Goal: Task Accomplishment & Management: Manage account settings

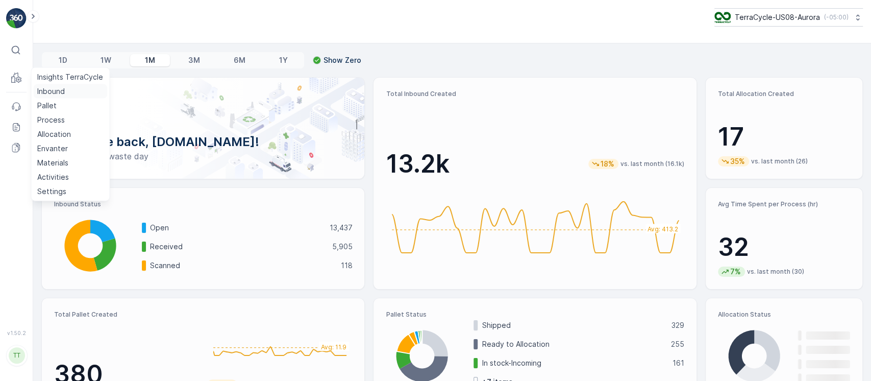
click at [49, 90] on p "Inbound" at bounding box center [51, 91] width 28 height 10
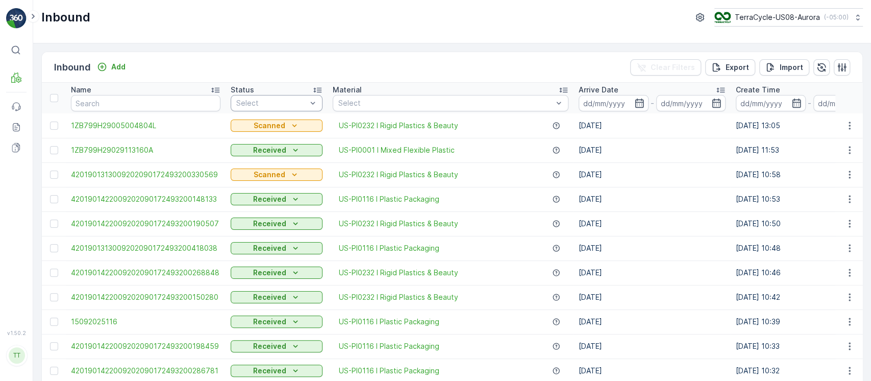
click at [271, 108] on div "Select" at bounding box center [277, 103] width 92 height 16
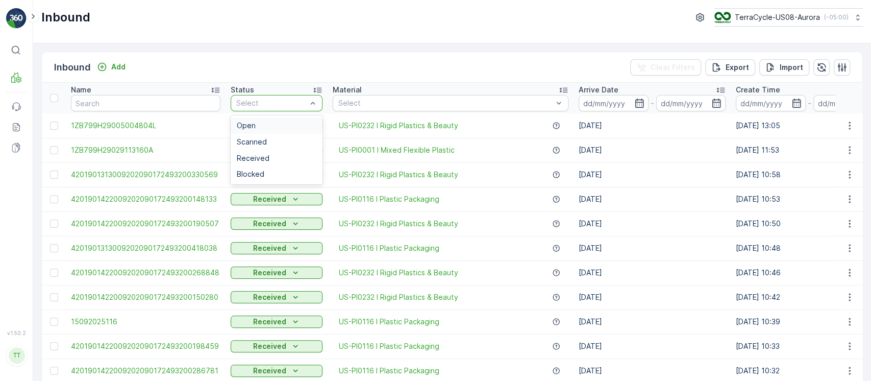
click at [273, 120] on div "Open" at bounding box center [277, 125] width 92 height 16
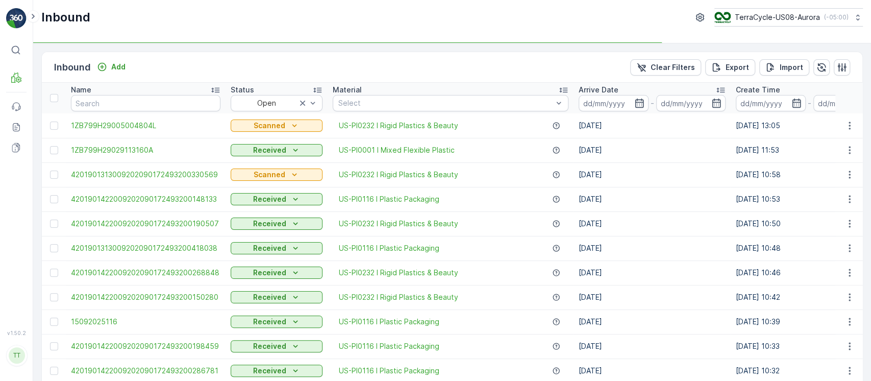
click at [614, 85] on div "Arrive Date" at bounding box center [652, 90] width 147 height 10
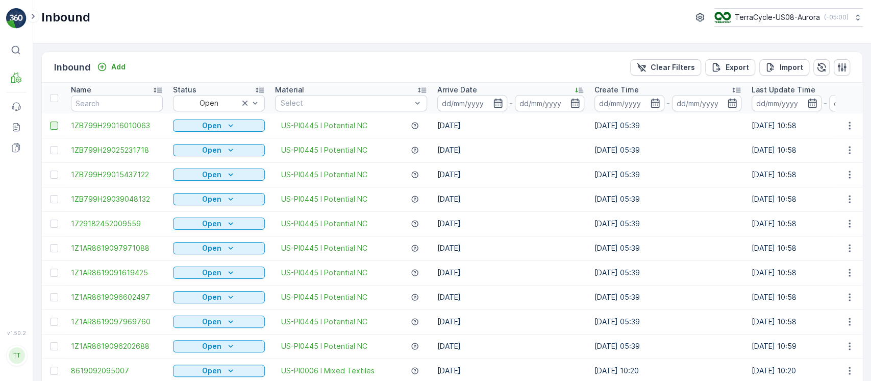
click at [55, 125] on div at bounding box center [54, 126] width 8 height 8
click at [50, 122] on input "checkbox" at bounding box center [50, 122] width 0 height 0
click at [54, 148] on div at bounding box center [54, 150] width 8 height 8
click at [50, 146] on input "checkbox" at bounding box center [50, 146] width 0 height 0
click at [53, 174] on div at bounding box center [54, 175] width 8 height 8
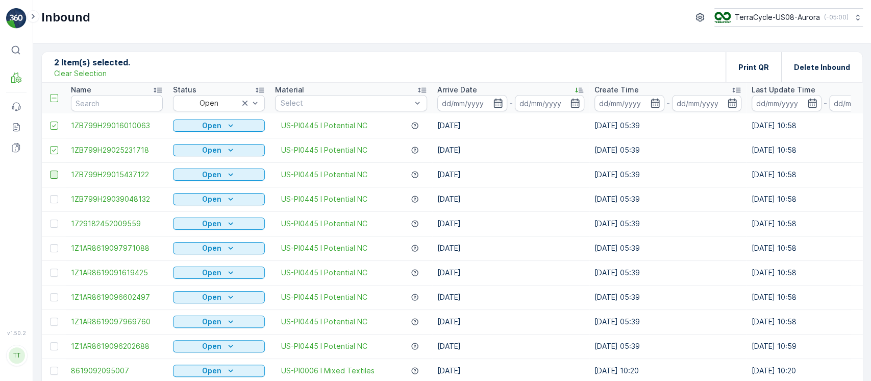
click at [50, 171] on input "checkbox" at bounding box center [50, 171] width 0 height 0
click at [53, 203] on td at bounding box center [54, 199] width 24 height 25
click at [56, 224] on div at bounding box center [54, 224] width 8 height 8
click at [50, 220] on input "checkbox" at bounding box center [50, 220] width 0 height 0
click at [55, 202] on div at bounding box center [54, 199] width 8 height 8
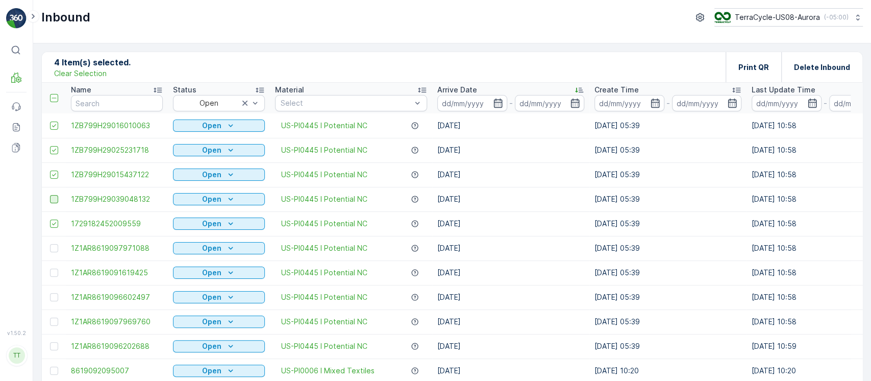
click at [50, 195] on input "checkbox" at bounding box center [50, 195] width 0 height 0
click at [53, 242] on td at bounding box center [54, 248] width 24 height 25
click at [53, 248] on div at bounding box center [54, 248] width 8 height 8
click at [50, 244] on input "checkbox" at bounding box center [50, 244] width 0 height 0
click at [54, 273] on div at bounding box center [54, 273] width 8 height 8
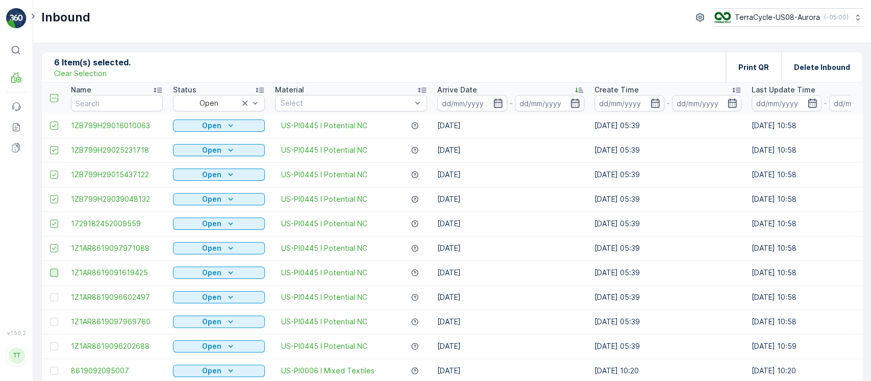
click at [50, 269] on input "checkbox" at bounding box center [50, 269] width 0 height 0
click at [53, 297] on div at bounding box center [54, 297] width 8 height 8
click at [50, 293] on input "checkbox" at bounding box center [50, 293] width 0 height 0
click at [53, 321] on div at bounding box center [54, 322] width 8 height 8
click at [50, 318] on input "checkbox" at bounding box center [50, 318] width 0 height 0
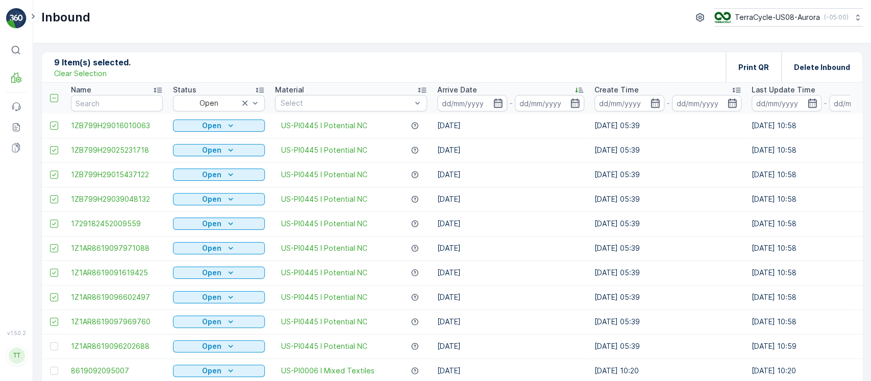
click at [53, 347] on div at bounding box center [54, 346] width 8 height 8
click at [50, 342] on input "checkbox" at bounding box center [50, 342] width 0 height 0
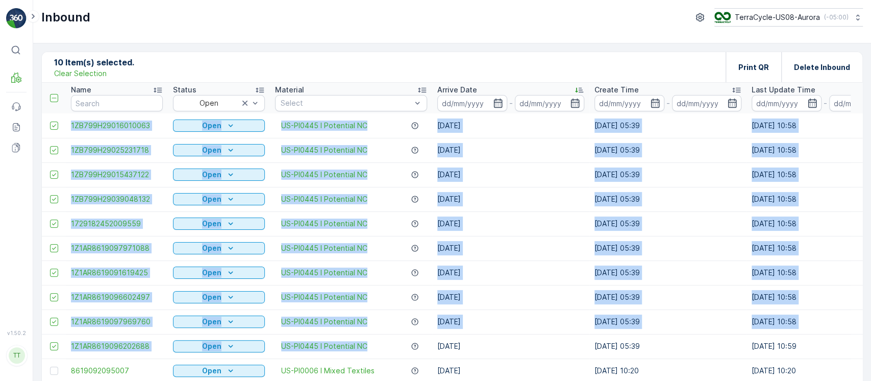
drag, startPoint x: 65, startPoint y: 127, endPoint x: 420, endPoint y: 353, distance: 420.8
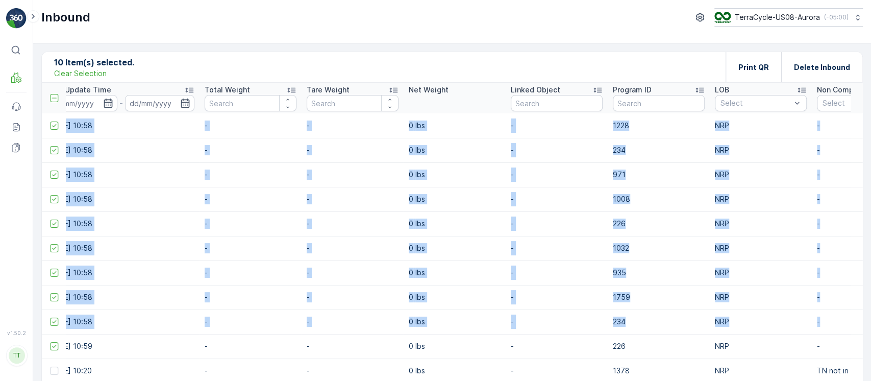
scroll to position [0, 877]
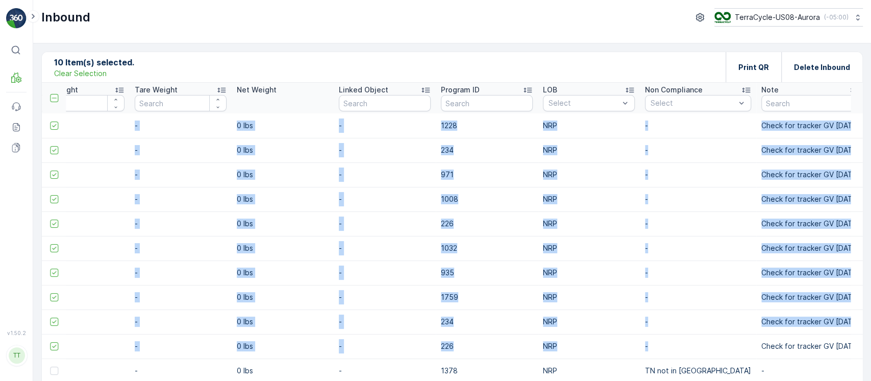
click at [664, 340] on td "-" at bounding box center [698, 346] width 116 height 25
copy tbody "1ZB799H29016010063 Open US-PI0445 I Potential NC 09.09.2025 22.07.2025 05:39 09…"
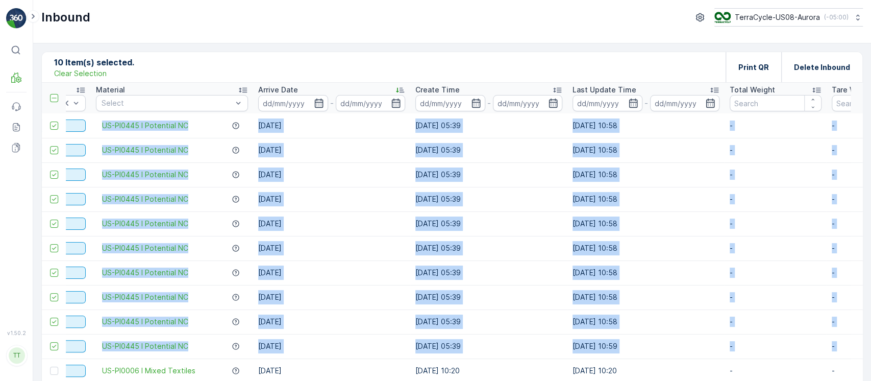
scroll to position [0, 0]
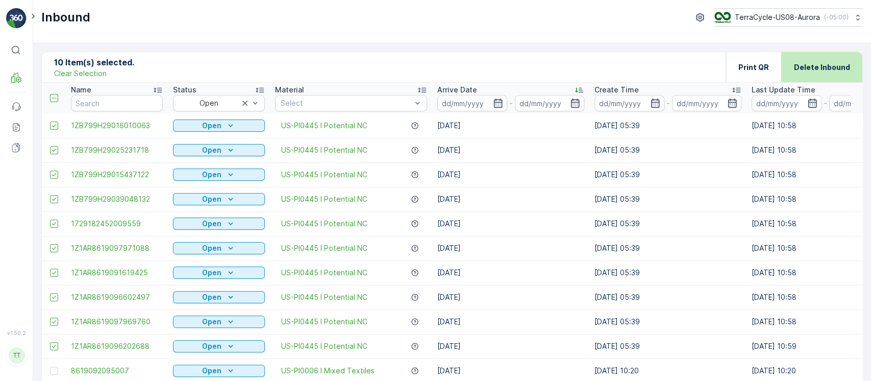
click at [821, 76] on div "Delete Inbound" at bounding box center [822, 67] width 56 height 30
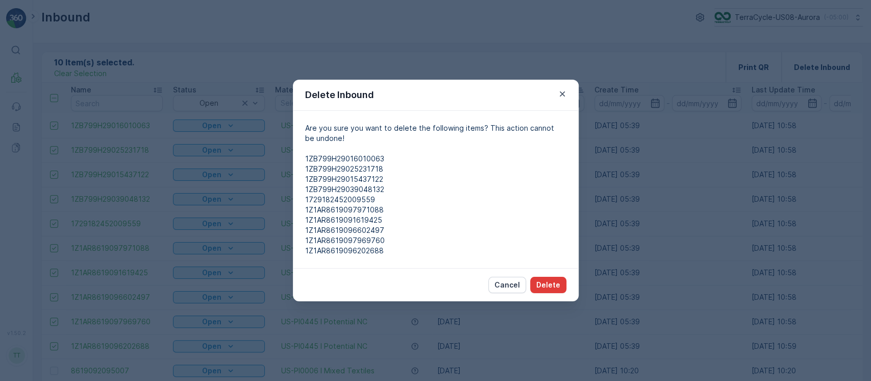
click at [557, 288] on p "Delete" at bounding box center [549, 285] width 24 height 10
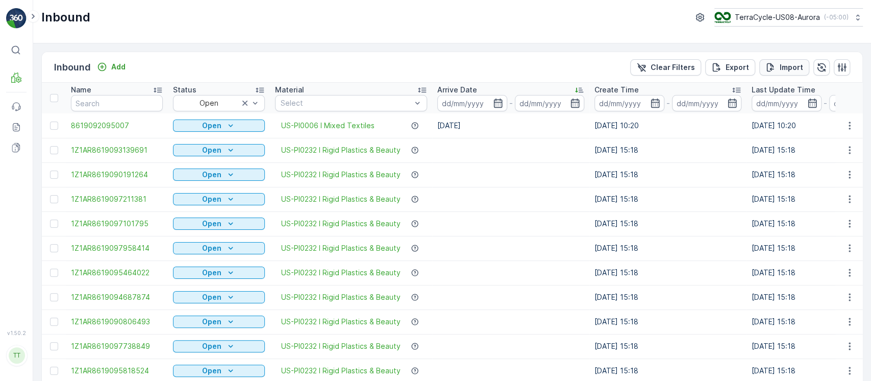
click at [797, 69] on p "Import" at bounding box center [791, 67] width 23 height 10
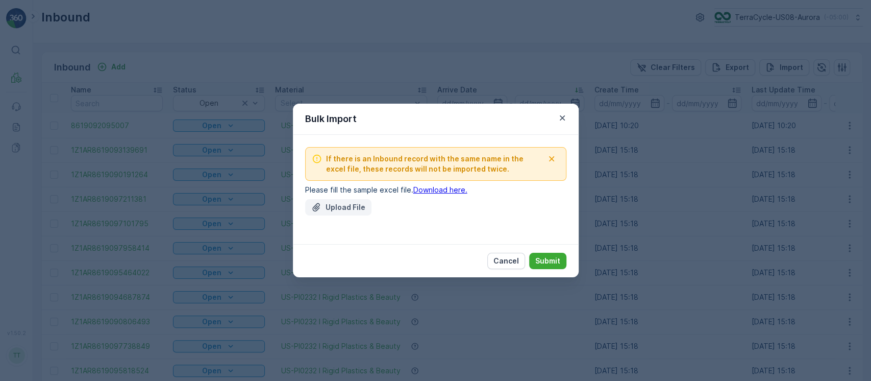
click at [357, 205] on p "Upload File" at bounding box center [346, 207] width 40 height 10
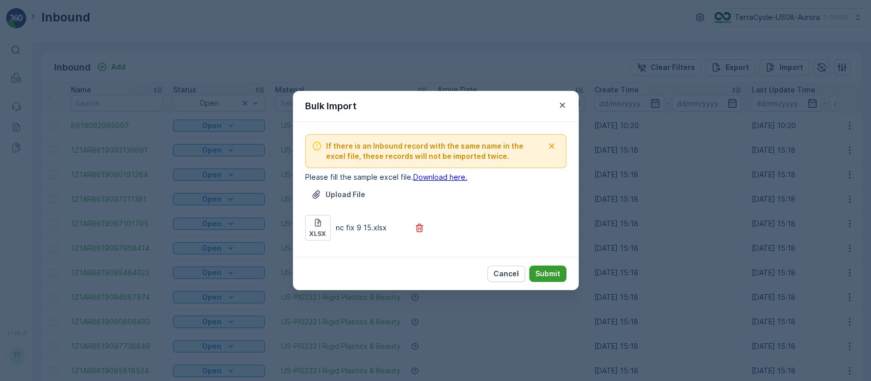
click at [552, 275] on p "Submit" at bounding box center [548, 274] width 25 height 10
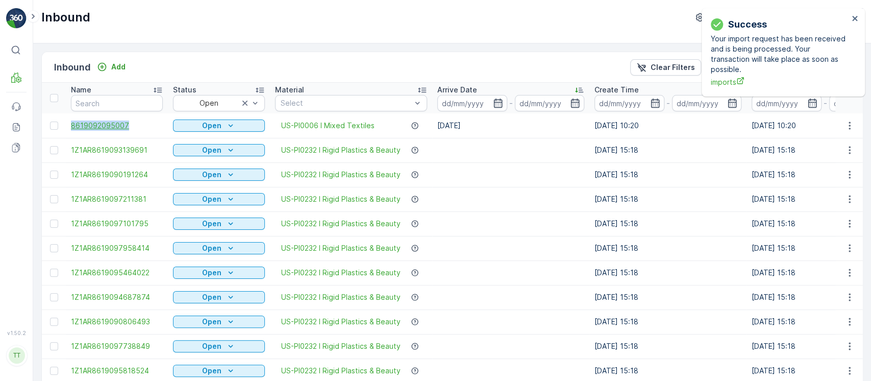
drag, startPoint x: 68, startPoint y: 124, endPoint x: 153, endPoint y: 128, distance: 84.9
click at [153, 128] on td "8619092095007" at bounding box center [117, 125] width 102 height 25
copy span "8619092095007"
click at [92, 125] on span "8619092095007" at bounding box center [117, 125] width 92 height 10
click at [661, 71] on p "Clear Filters" at bounding box center [673, 67] width 44 height 10
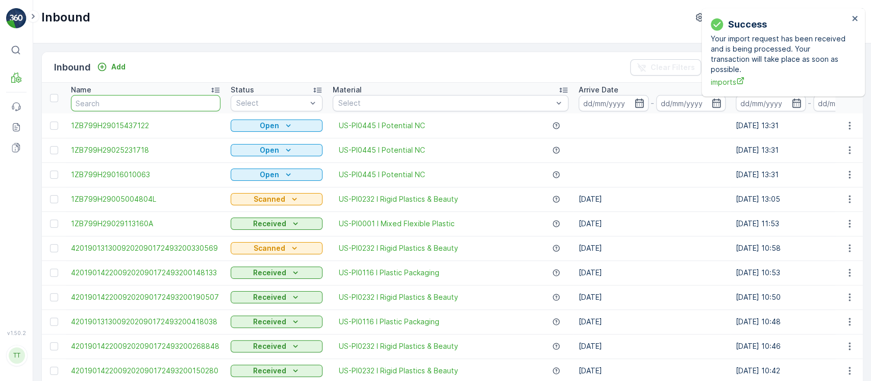
click at [130, 105] on input "text" at bounding box center [146, 103] width 150 height 16
paste input "8619092095007"
type input "8619092095007"
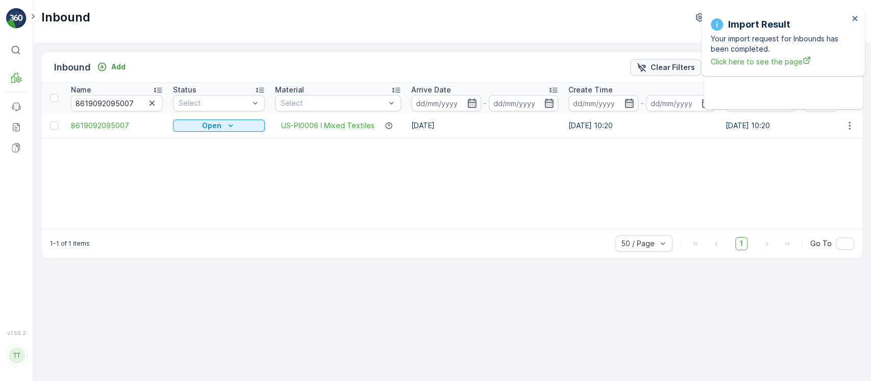
click at [655, 64] on p "Clear Filters" at bounding box center [673, 67] width 44 height 10
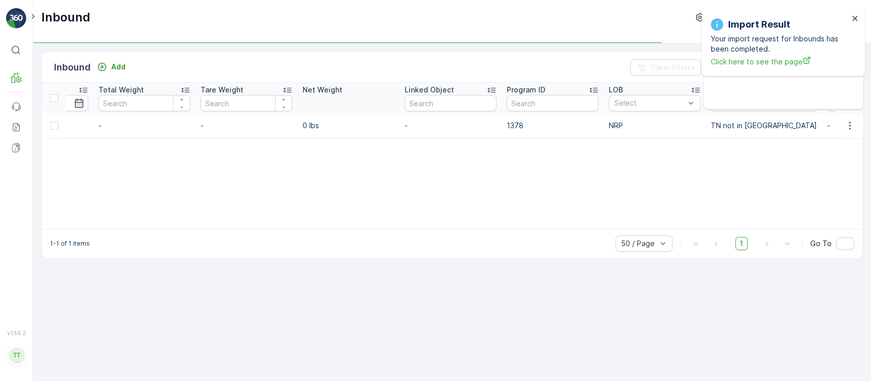
scroll to position [0, 858]
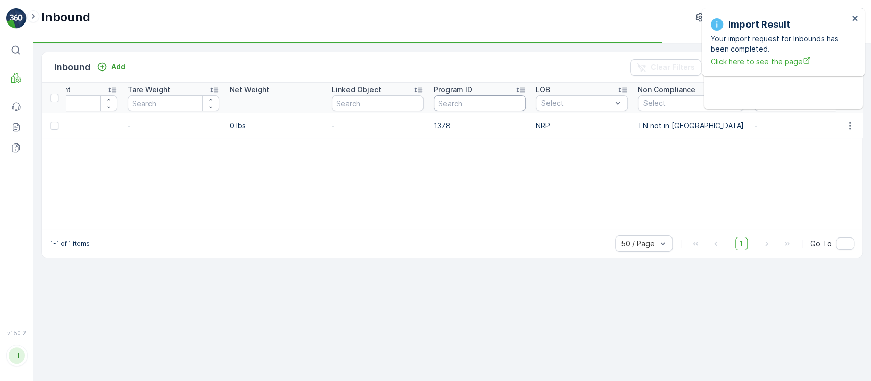
click at [491, 100] on input "text" at bounding box center [480, 103] width 92 height 16
paste input "1378"
type input "1378"
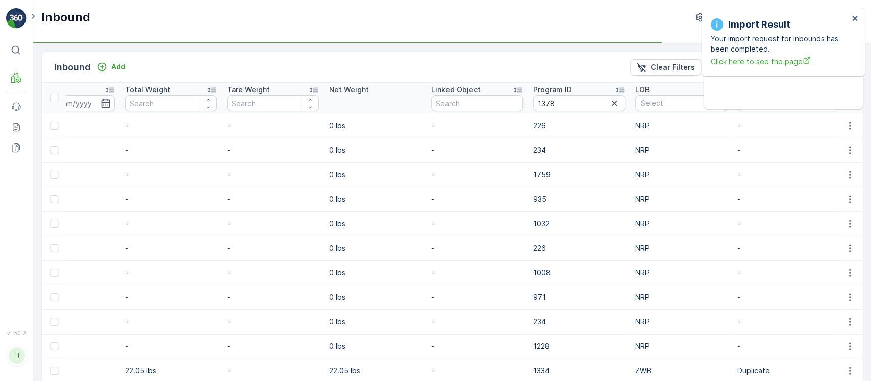
click at [558, 105] on input "1378" at bounding box center [579, 103] width 92 height 16
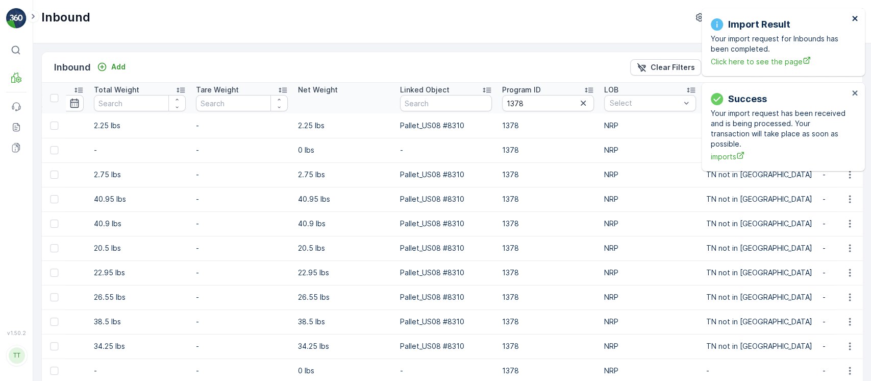
click at [858, 14] on icon "close" at bounding box center [855, 18] width 7 height 8
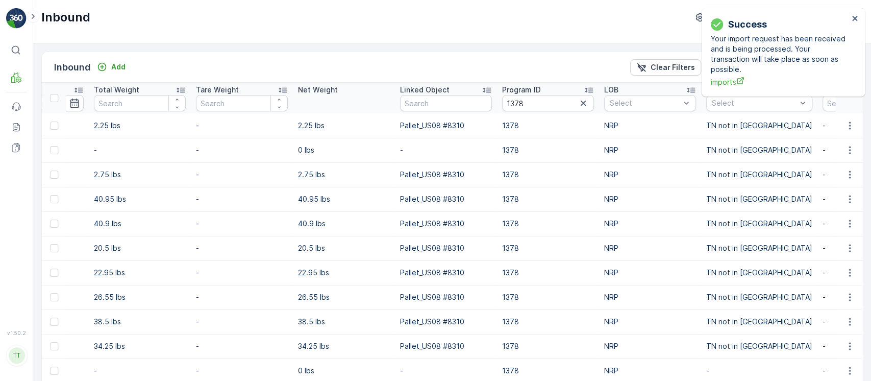
scroll to position [0, 924]
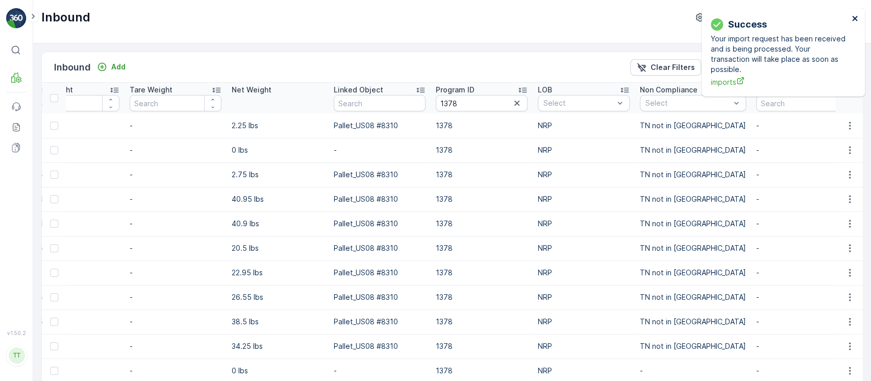
click at [854, 19] on icon "close" at bounding box center [855, 18] width 5 height 5
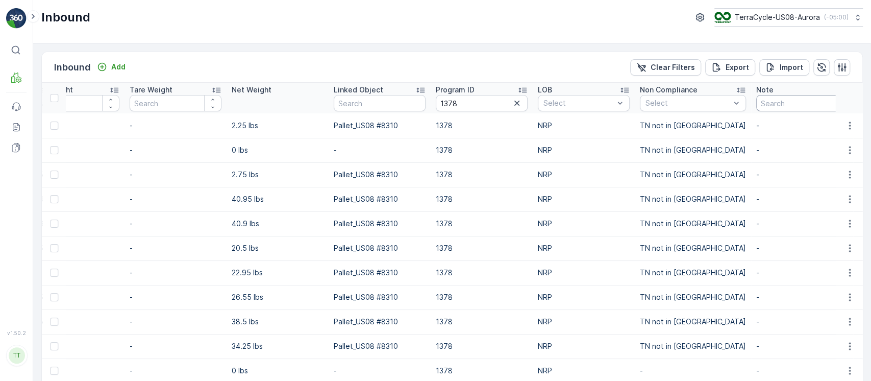
click at [773, 98] on input "text" at bounding box center [803, 103] width 92 height 16
type input "gv"
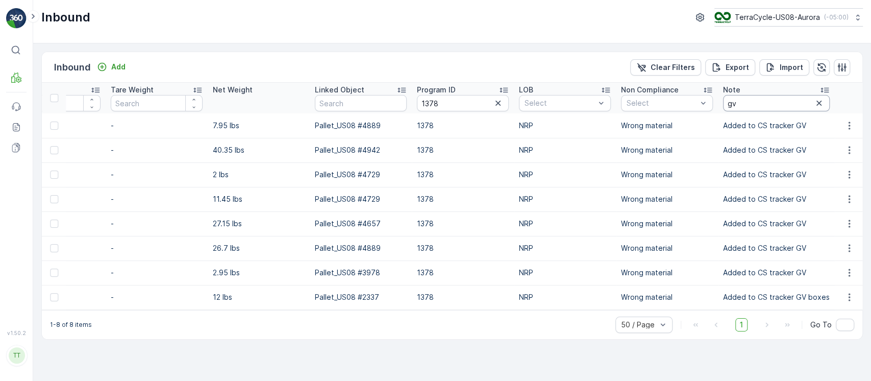
scroll to position [0, 869]
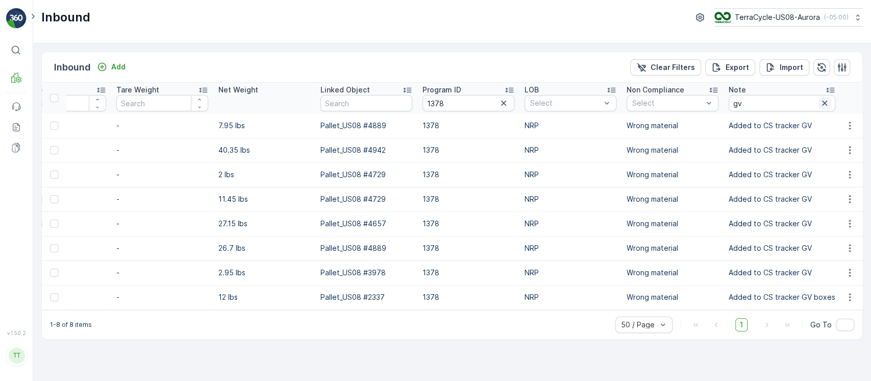
click at [819, 97] on button "button" at bounding box center [825, 103] width 12 height 12
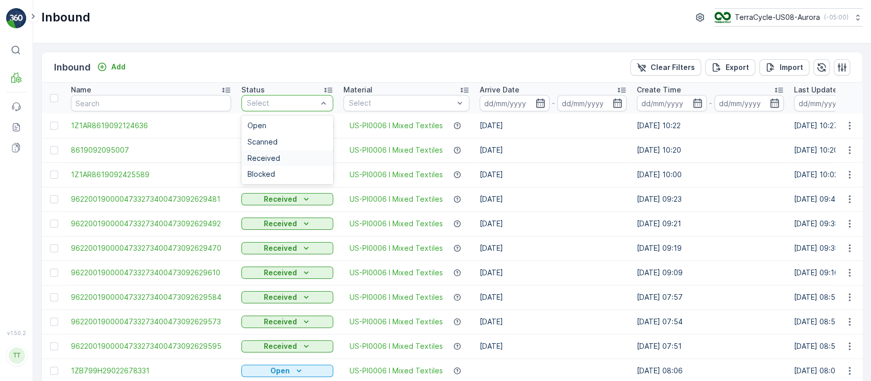
click at [289, 163] on div "Received" at bounding box center [287, 158] width 92 height 16
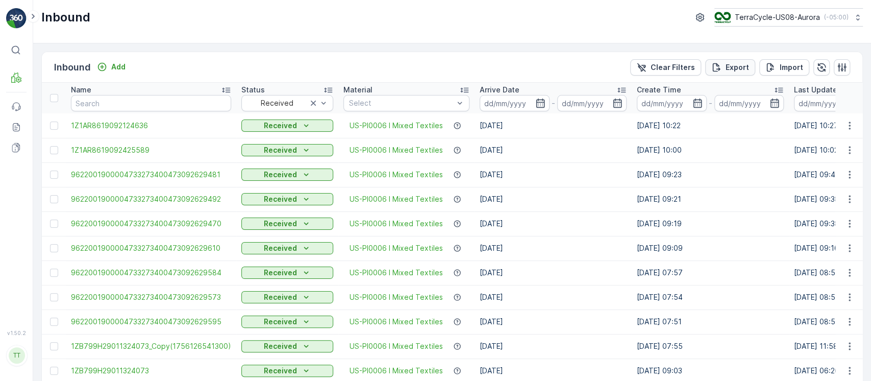
click at [734, 65] on p "Export" at bounding box center [737, 67] width 23 height 10
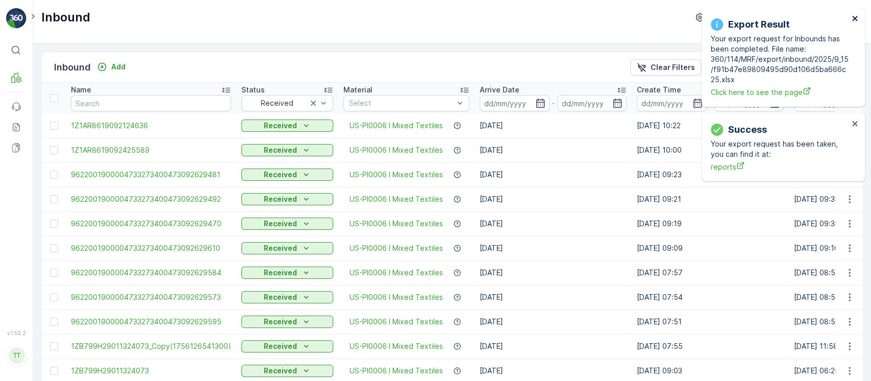
click at [857, 17] on icon "close" at bounding box center [855, 18] width 5 height 5
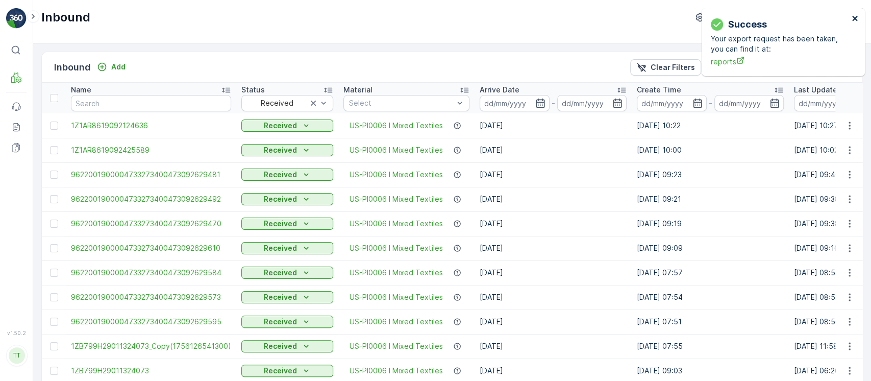
click at [856, 17] on icon "close" at bounding box center [855, 18] width 5 height 5
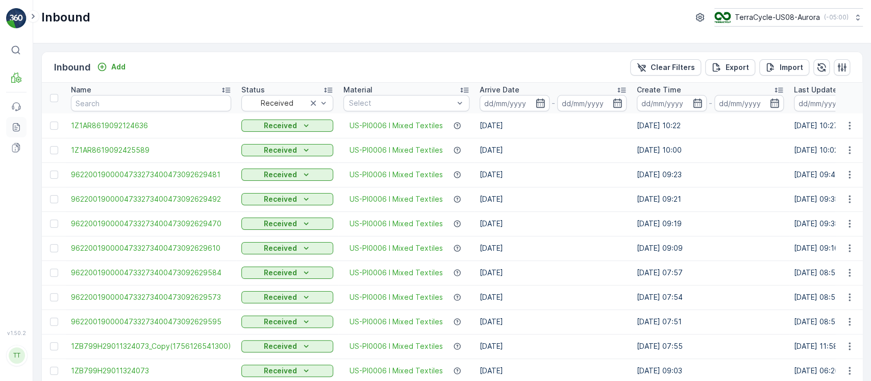
click at [21, 124] on link "Reports" at bounding box center [16, 127] width 20 height 20
click at [665, 64] on p "Clear Filters" at bounding box center [673, 67] width 44 height 10
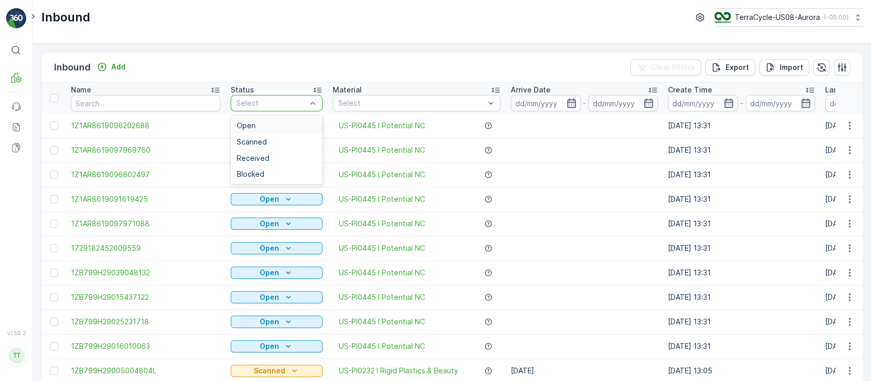
click at [290, 122] on div "Open" at bounding box center [277, 126] width 80 height 8
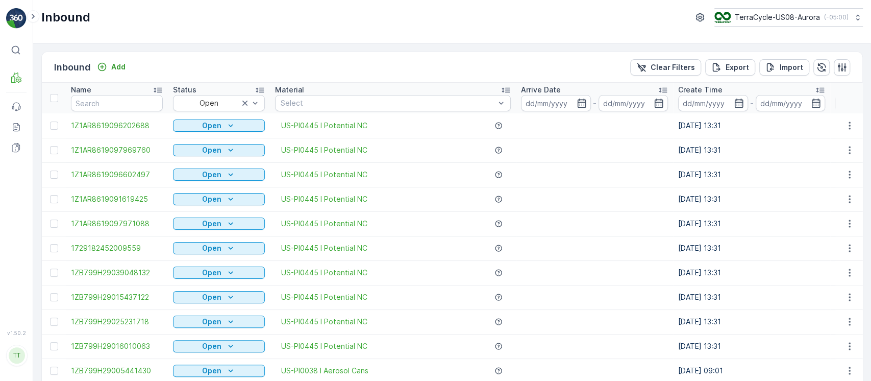
click at [547, 88] on p "Arrive Date" at bounding box center [541, 90] width 40 height 10
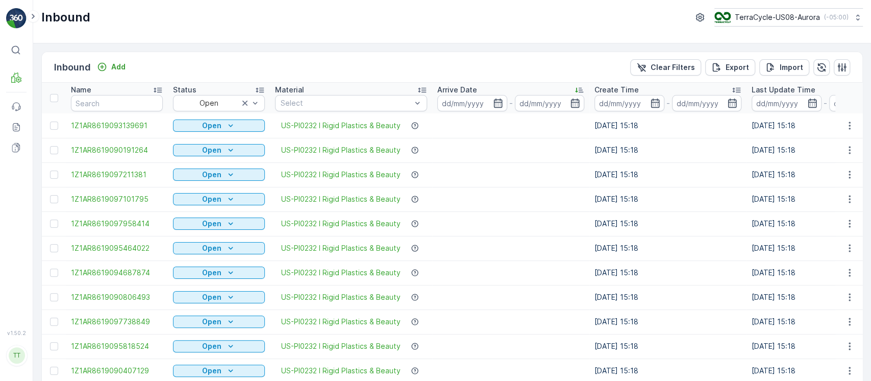
click at [546, 88] on div "Arrive Date" at bounding box center [511, 90] width 147 height 10
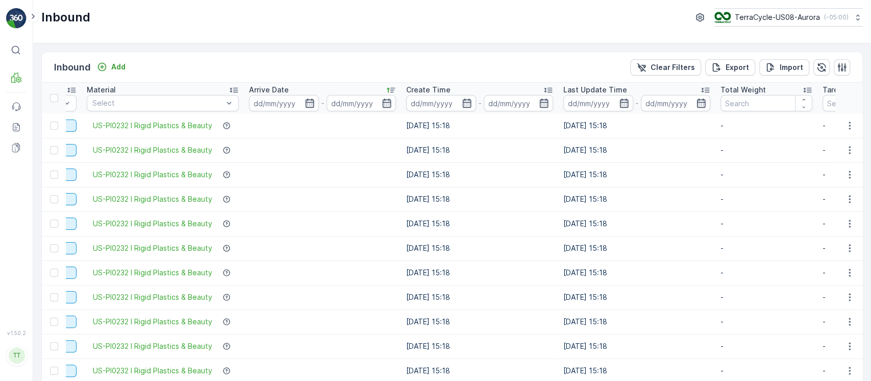
scroll to position [0, 189]
click at [739, 89] on p "Total Weight" at bounding box center [742, 90] width 45 height 10
click at [739, 88] on p "Total Weight" at bounding box center [742, 90] width 45 height 10
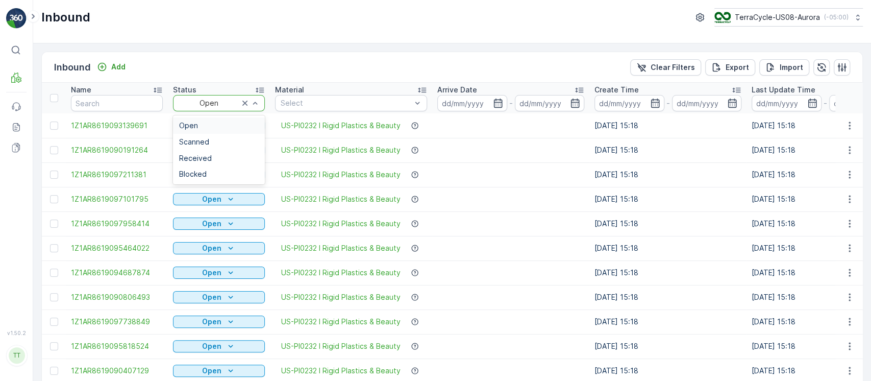
click at [221, 108] on div "Open" at bounding box center [219, 103] width 92 height 16
click at [224, 145] on div "Scanned" at bounding box center [219, 142] width 80 height 8
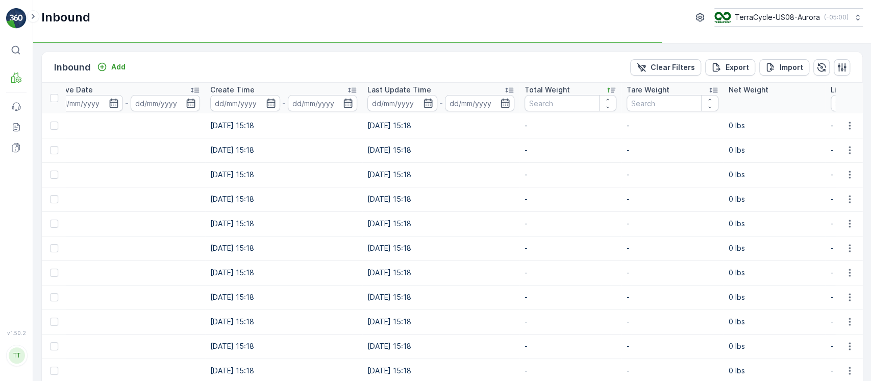
scroll to position [0, 423]
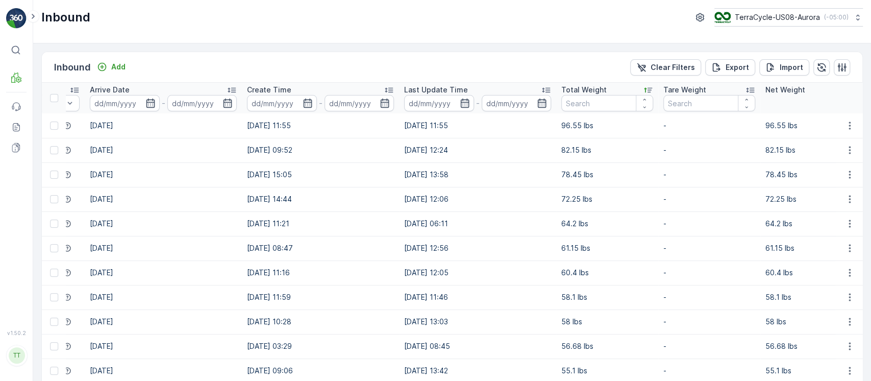
click at [582, 86] on p "Total Weight" at bounding box center [584, 90] width 45 height 10
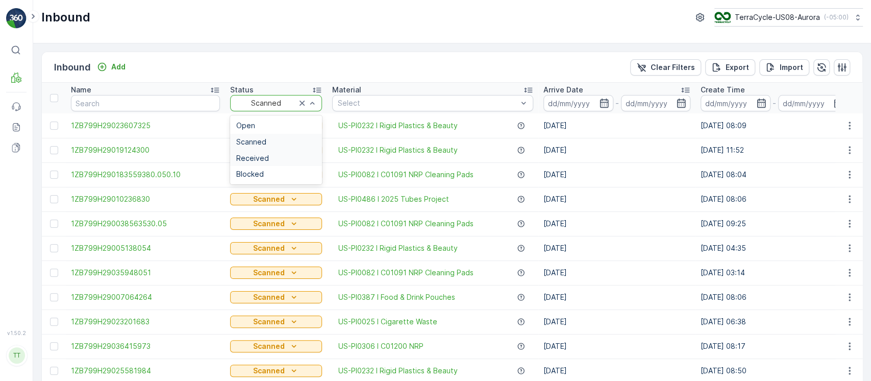
click at [262, 152] on div "Received" at bounding box center [276, 158] width 92 height 16
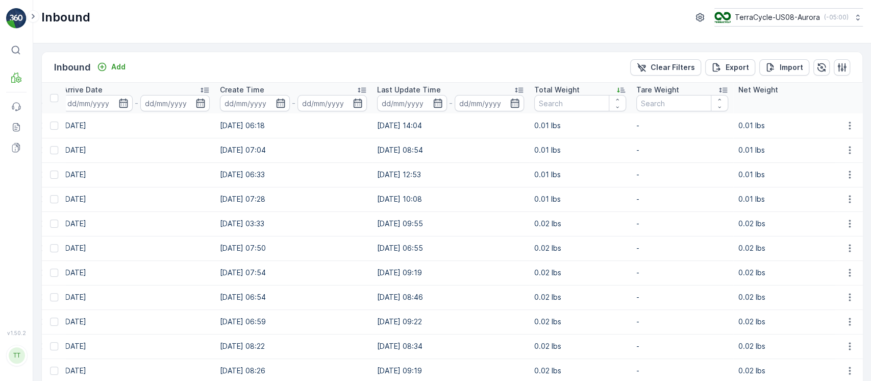
scroll to position [0, 393]
click at [588, 88] on div "Total Weight" at bounding box center [578, 90] width 92 height 10
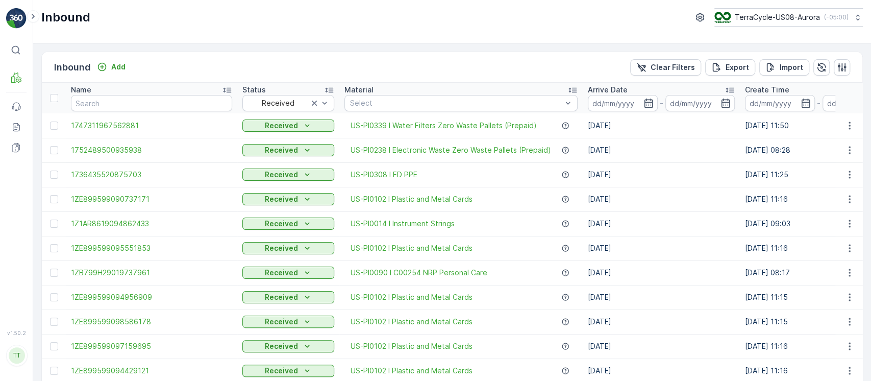
click at [591, 85] on p "Arrive Date" at bounding box center [608, 90] width 40 height 10
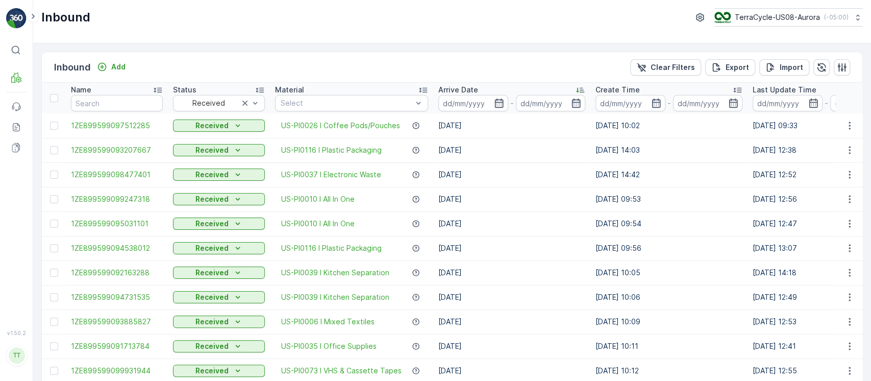
click at [564, 90] on div "Arrive Date" at bounding box center [512, 90] width 147 height 10
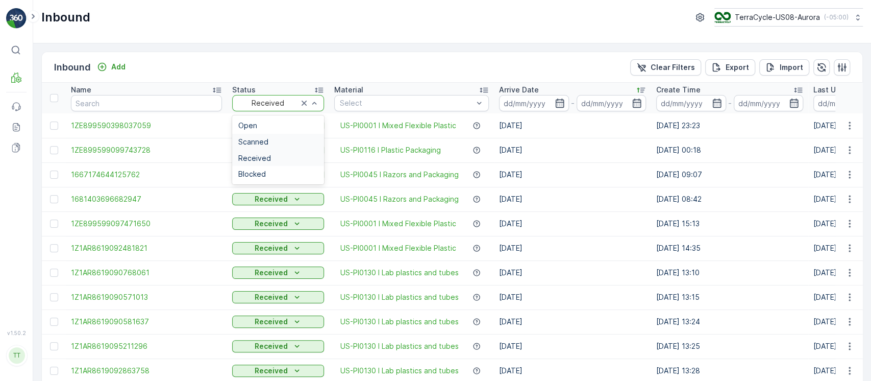
click at [265, 140] on div "Scanned" at bounding box center [278, 142] width 80 height 8
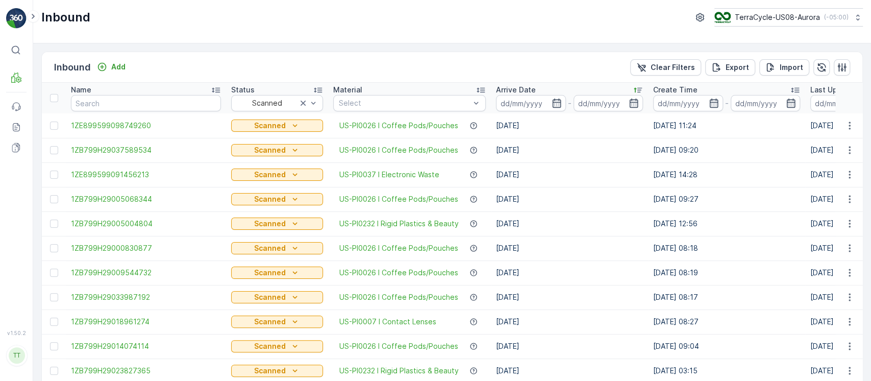
click at [585, 88] on div "Arrive Date" at bounding box center [569, 90] width 147 height 10
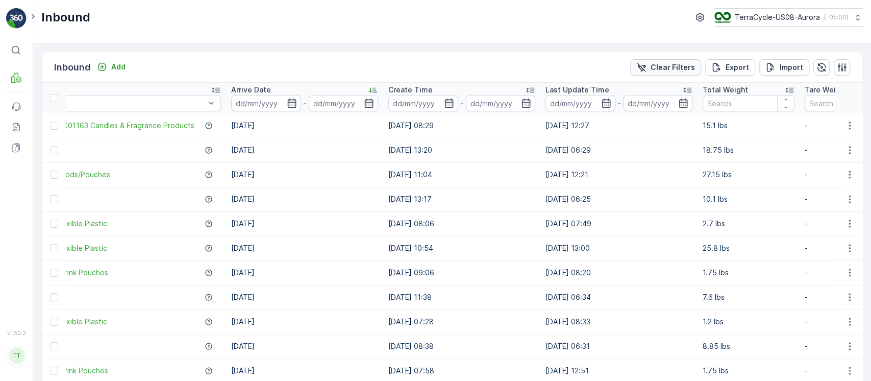
scroll to position [0, 362]
click at [688, 68] on p "Clear Filters" at bounding box center [673, 67] width 44 height 10
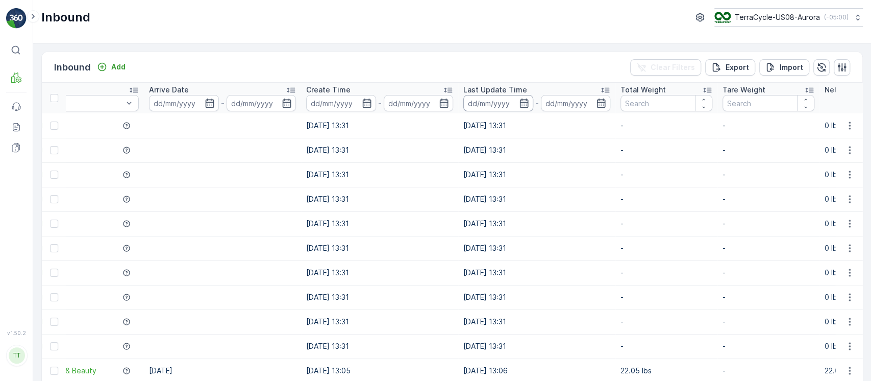
click at [505, 95] on input at bounding box center [499, 103] width 70 height 16
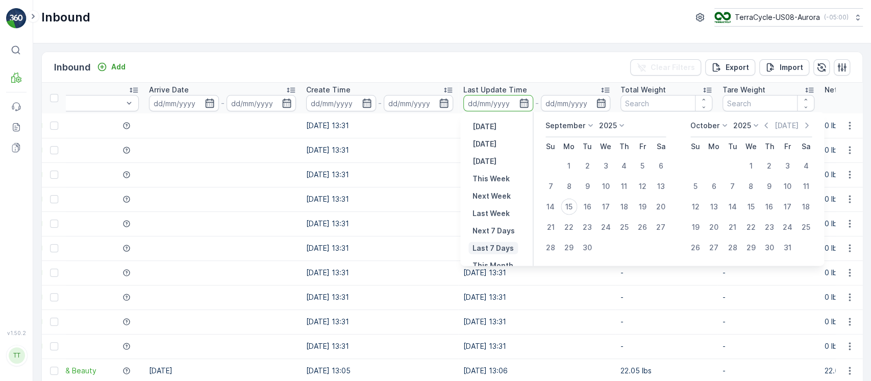
scroll to position [92, 0]
click at [499, 224] on p "Last 30 Days" at bounding box center [496, 226] width 47 height 10
type input "17.08.2025"
type input "15.09.2025"
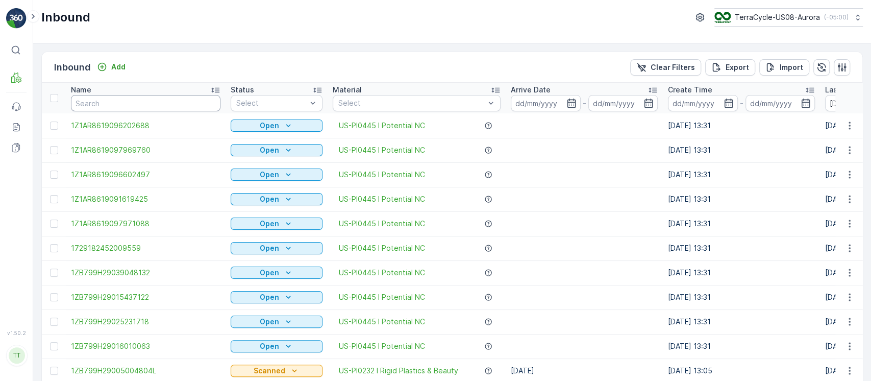
click at [170, 106] on input "text" at bounding box center [146, 103] width 150 height 16
type input "."
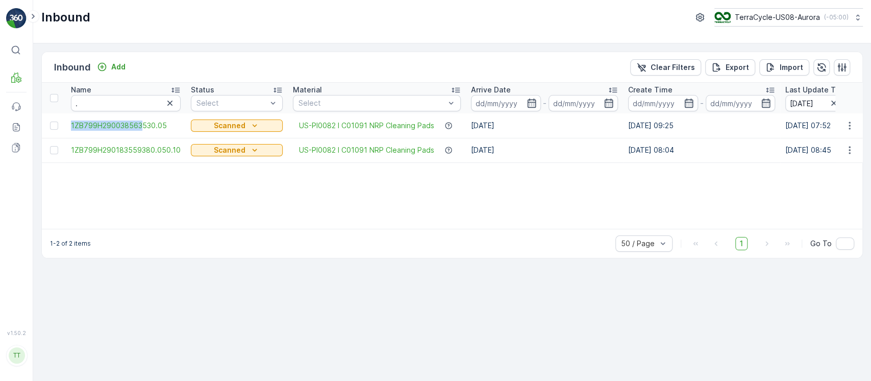
drag, startPoint x: 68, startPoint y: 123, endPoint x: 142, endPoint y: 132, distance: 75.1
click at [142, 132] on td "1ZB799H290038563530.05" at bounding box center [126, 125] width 120 height 25
copy span "1ZB799H290038563"
drag, startPoint x: 67, startPoint y: 149, endPoint x: 147, endPoint y: 161, distance: 80.5
click at [147, 161] on td "1ZB799H290183559380.050.10" at bounding box center [126, 150] width 120 height 25
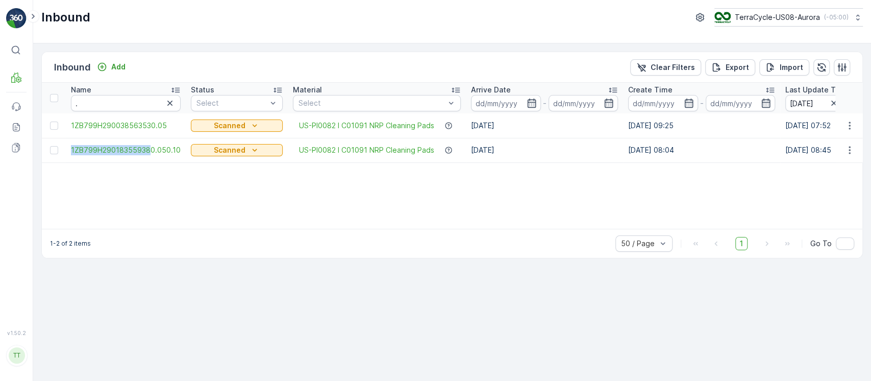
copy span "1ZB799H29018355938"
click at [169, 102] on icon "button" at bounding box center [170, 103] width 10 height 10
paste input "1ZB799H29018355938"
type input "1ZB799H29018355938"
click at [493, 197] on div "Name 1ZB799H29018355938 Status Select Material Select Arrive Date - Create Time…" at bounding box center [452, 156] width 821 height 146
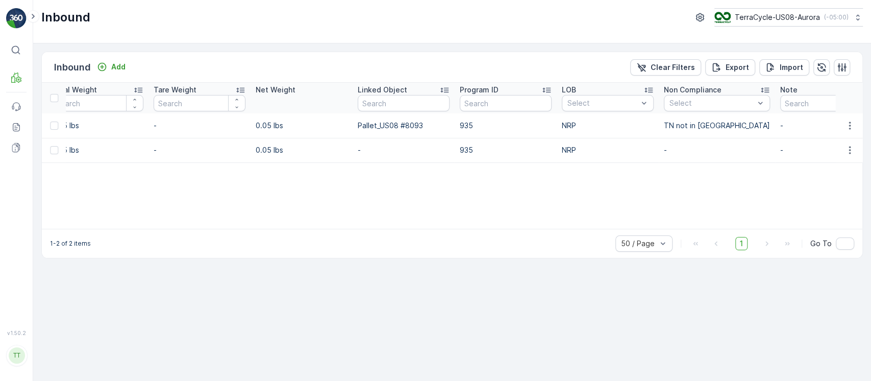
scroll to position [0, 916]
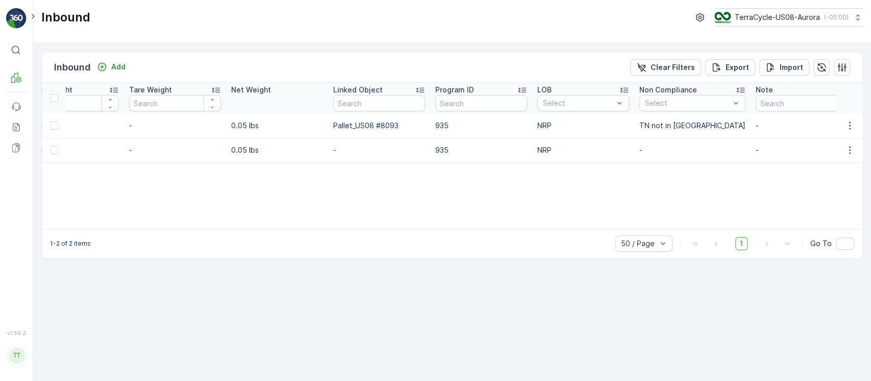
click at [364, 119] on td "Pallet_US08 #8093" at bounding box center [379, 125] width 102 height 25
copy p "Pallet_US08 #8093"
click at [200, 182] on div "Name 1ZB799H29018355938 Status Select Material Select Arrive Date - Create Time…" at bounding box center [452, 156] width 821 height 146
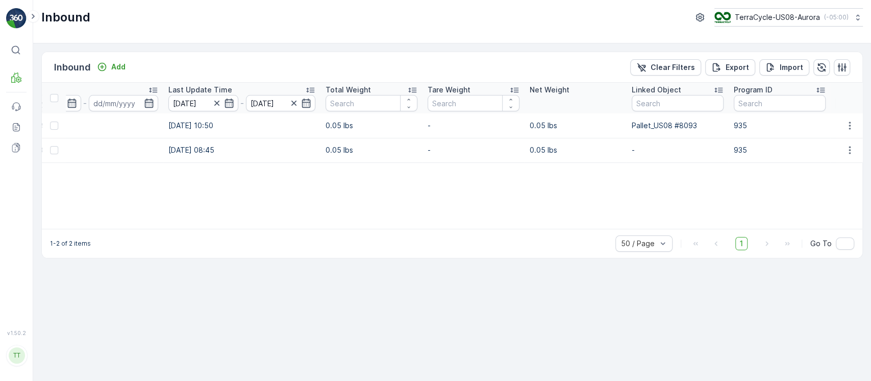
scroll to position [0, 0]
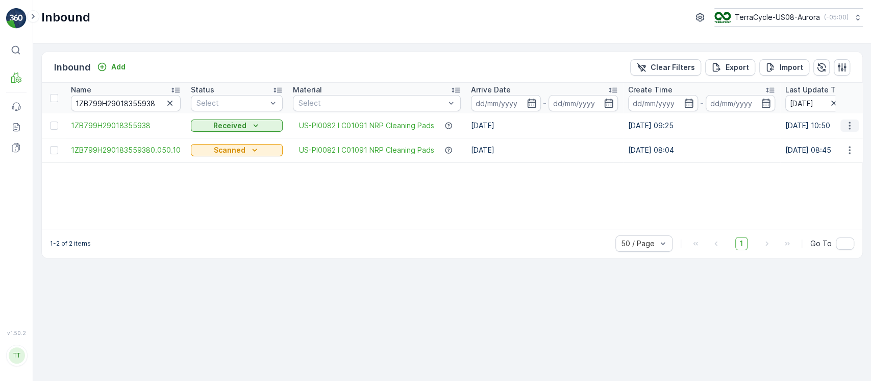
click at [857, 128] on button "button" at bounding box center [850, 125] width 18 height 12
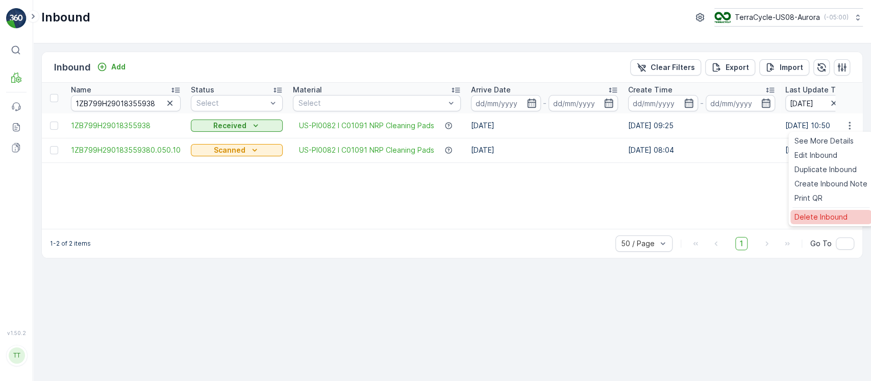
click at [845, 223] on div "Delete Inbound" at bounding box center [831, 217] width 81 height 14
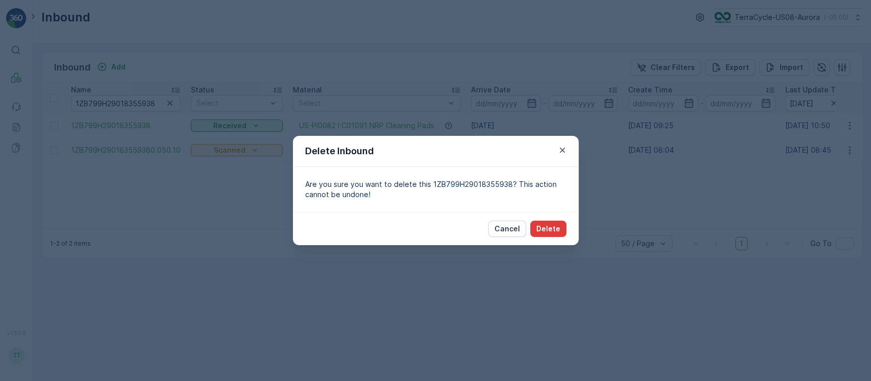
click at [557, 227] on p "Delete" at bounding box center [549, 229] width 24 height 10
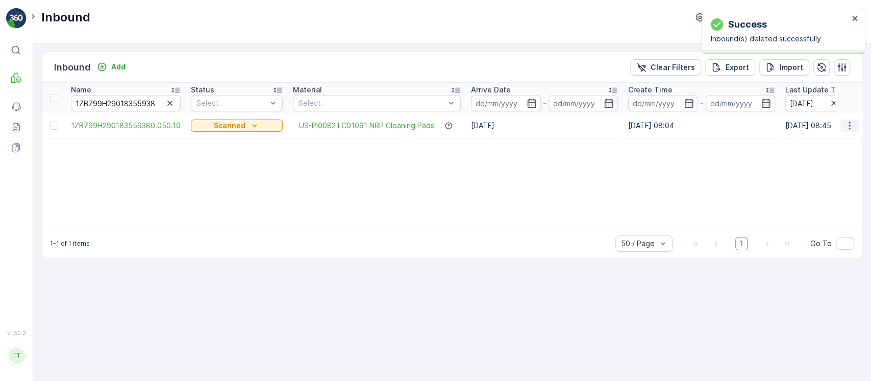
click at [853, 128] on icon "button" at bounding box center [850, 125] width 10 height 10
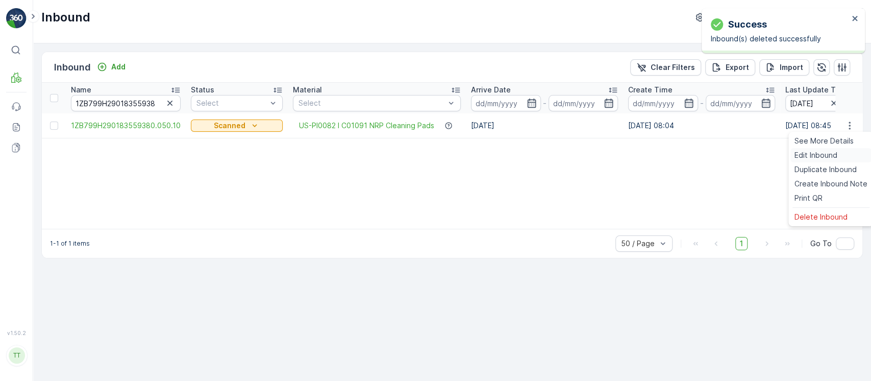
click at [837, 153] on span "Edit Inbound" at bounding box center [816, 155] width 43 height 10
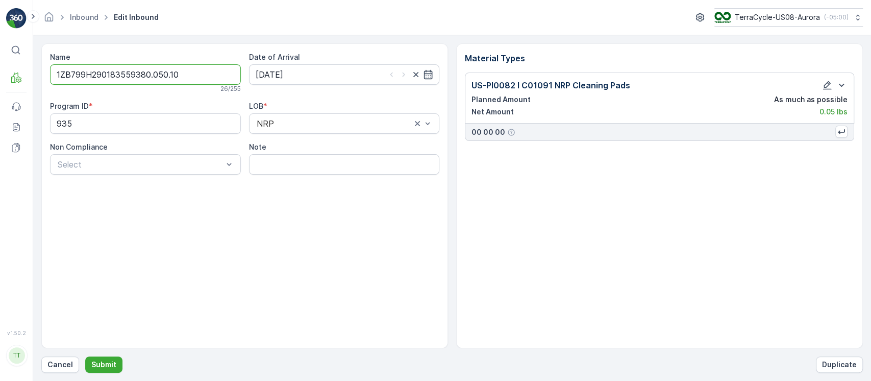
drag, startPoint x: 147, startPoint y: 73, endPoint x: 1, endPoint y: 69, distance: 146.0
click at [1, 69] on div "⌘B MRF Events Reports Documents v 1.50.2 TT TC.GLOBAL clemence.vasseur@terracyc…" at bounding box center [435, 190] width 871 height 381
click at [184, 71] on input "1ZB799H290183559380.050.10" at bounding box center [145, 74] width 191 height 20
type input "1ZB799H29018355938"
click at [99, 359] on p "Submit" at bounding box center [103, 364] width 25 height 10
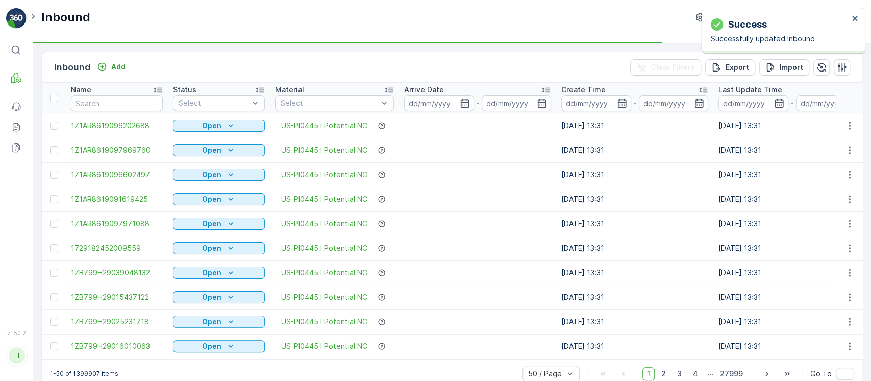
click at [126, 112] on th "Name" at bounding box center [117, 98] width 102 height 31
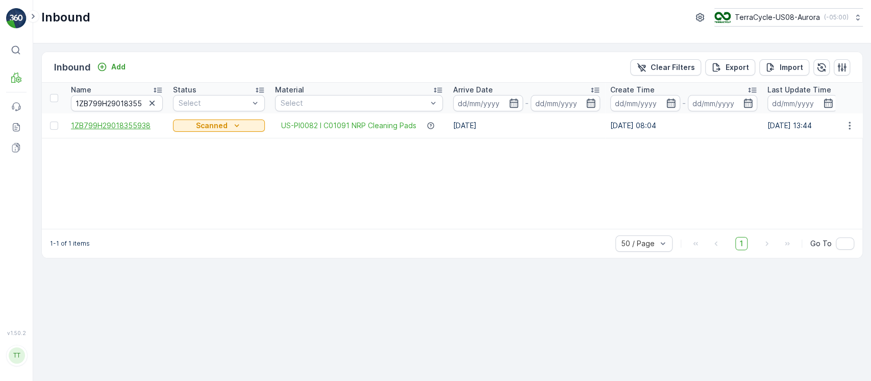
click at [139, 125] on span "1ZB799H29018355938" at bounding box center [117, 125] width 92 height 10
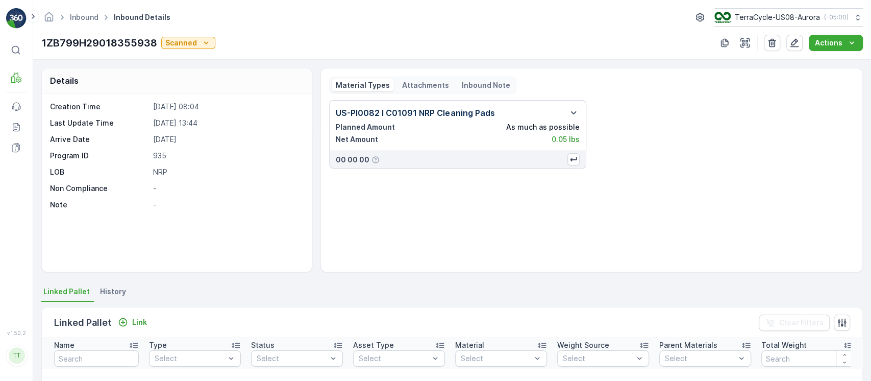
click at [110, 286] on span "History" at bounding box center [113, 291] width 26 height 10
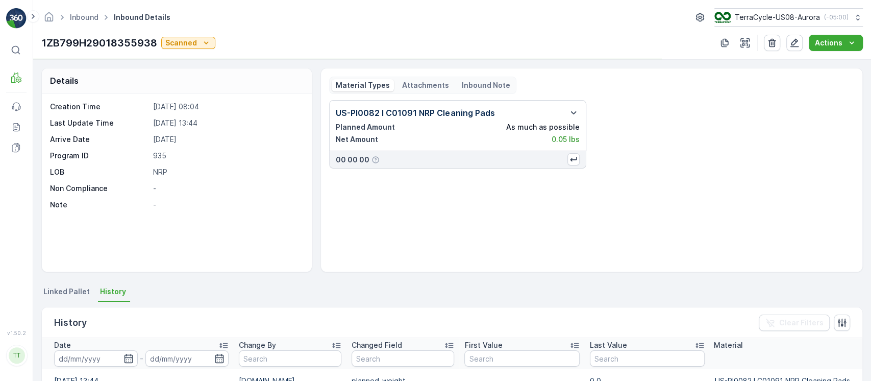
scroll to position [138, 0]
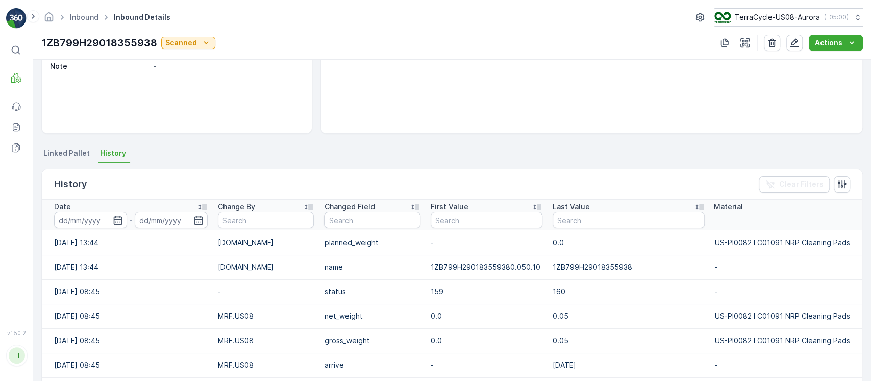
click at [67, 152] on span "Linked Pallet" at bounding box center [66, 153] width 46 height 10
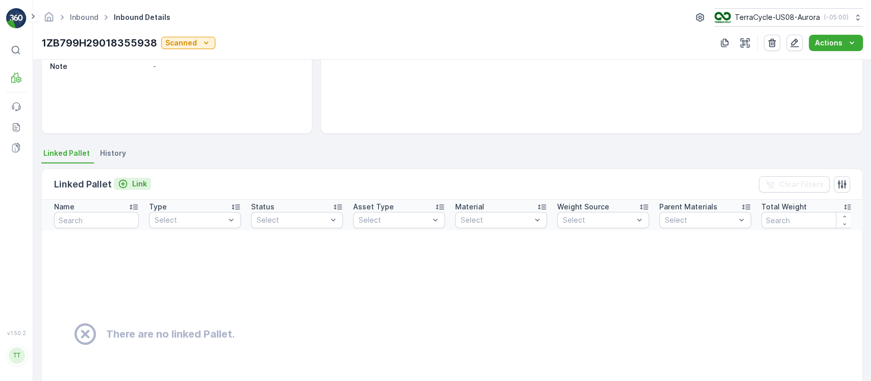
click at [136, 183] on p "Link" at bounding box center [139, 184] width 15 height 10
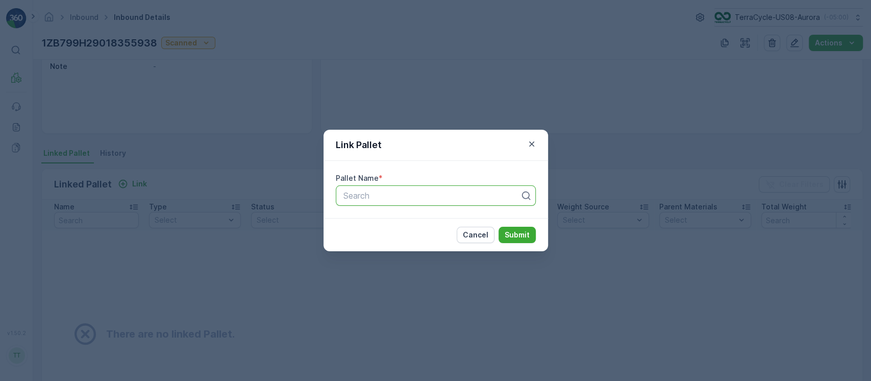
click at [373, 195] on div at bounding box center [432, 195] width 179 height 9
paste input "Pallet_US08 #8093"
type input "Pallet_US08 #8093"
click at [533, 237] on button "Submit" at bounding box center [517, 235] width 37 height 16
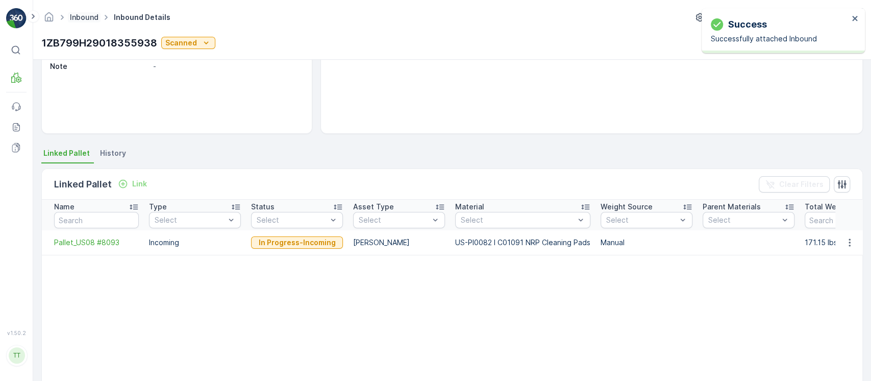
click at [83, 13] on link "Inbound" at bounding box center [84, 17] width 29 height 9
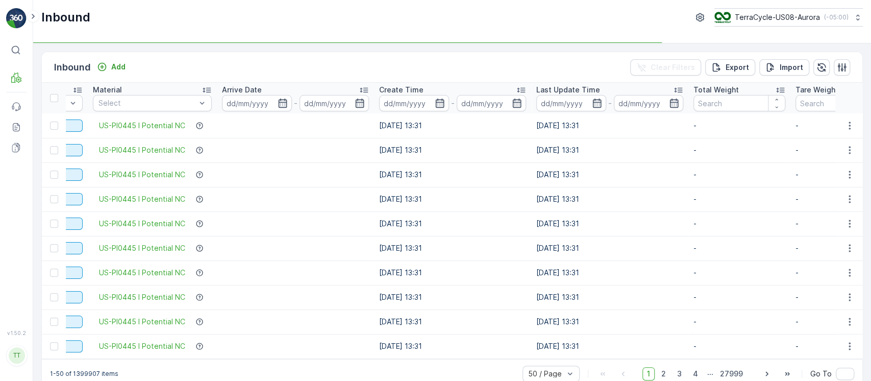
scroll to position [0, 192]
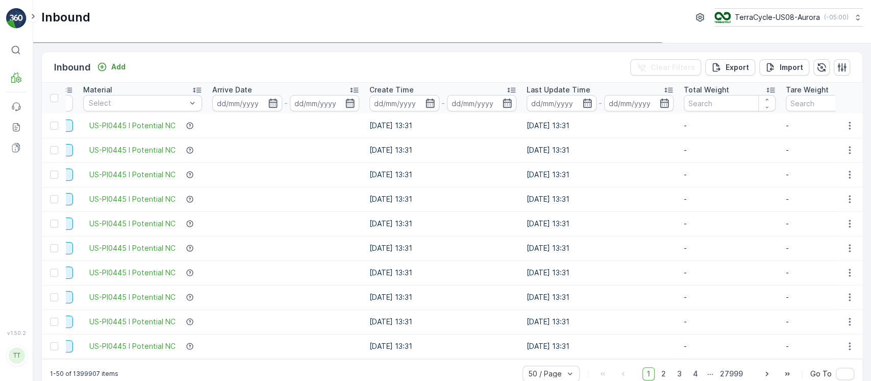
click at [608, 92] on div "Last Update Time" at bounding box center [600, 90] width 147 height 10
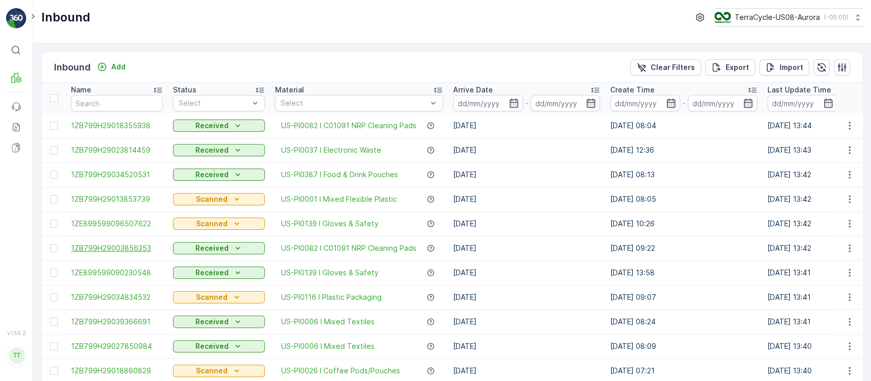
click at [149, 250] on span "1ZB799H29003856353" at bounding box center [117, 248] width 92 height 10
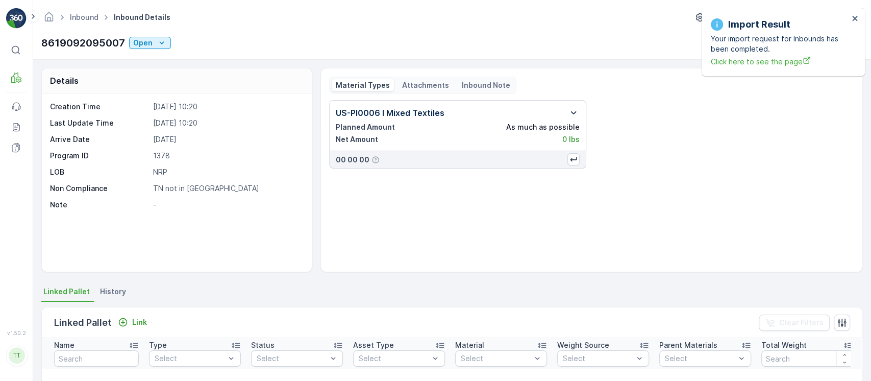
click at [573, 111] on icon "button" at bounding box center [574, 113] width 12 height 12
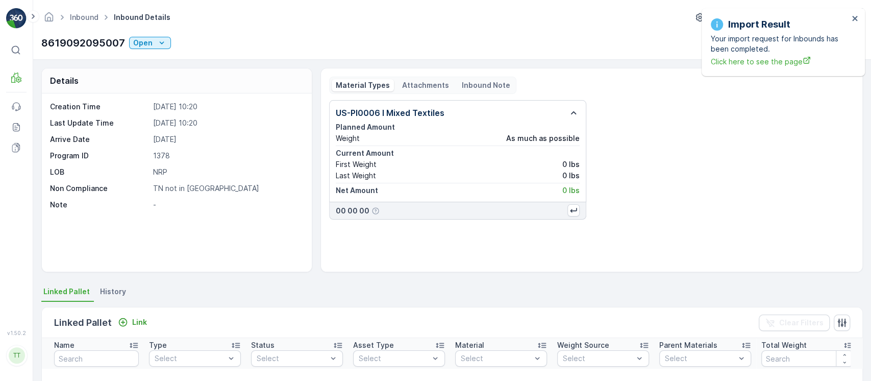
click at [111, 289] on span "History" at bounding box center [113, 291] width 26 height 10
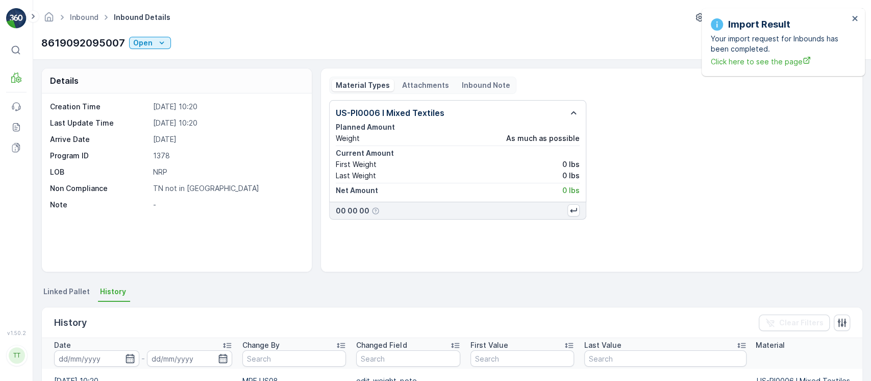
click at [204, 257] on div "Creation Time 12.09.2025 10:20 Last Update Time 12.09.2025 10:20 Arrive Date 12…" at bounding box center [177, 182] width 270 height 178
click at [856, 17] on icon "close" at bounding box center [855, 18] width 5 height 5
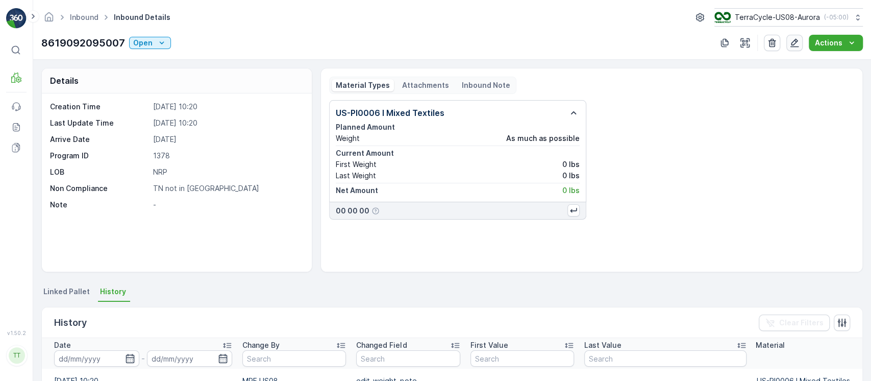
click at [794, 43] on icon "button" at bounding box center [795, 43] width 10 height 10
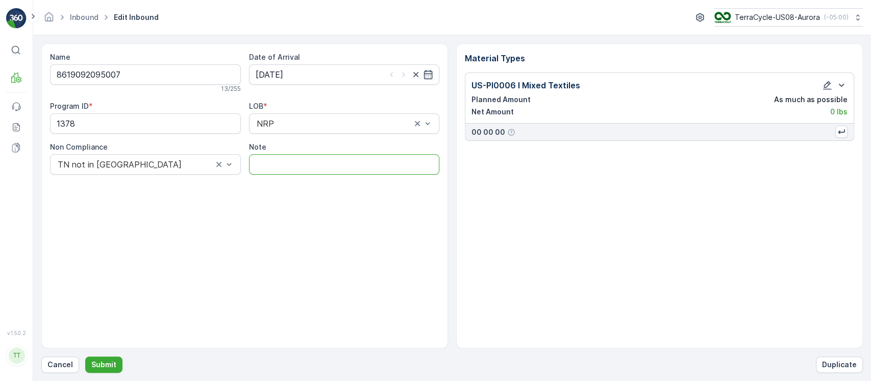
click at [360, 170] on input "Note" at bounding box center [344, 164] width 191 height 20
click at [174, 124] on ID "1378" at bounding box center [145, 123] width 191 height 20
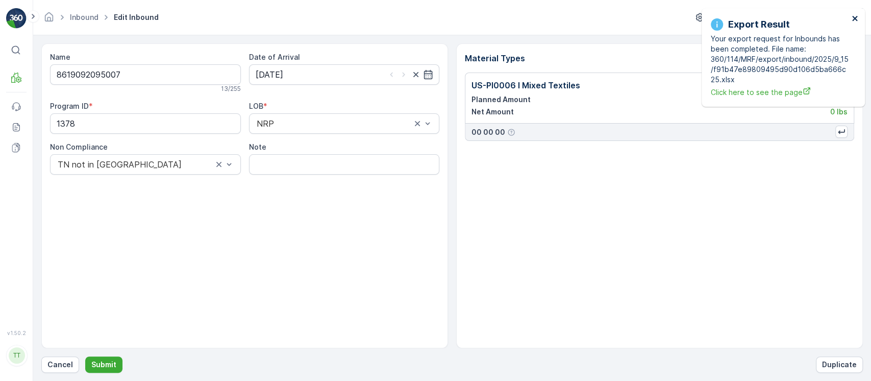
click at [855, 17] on icon "close" at bounding box center [855, 18] width 7 height 8
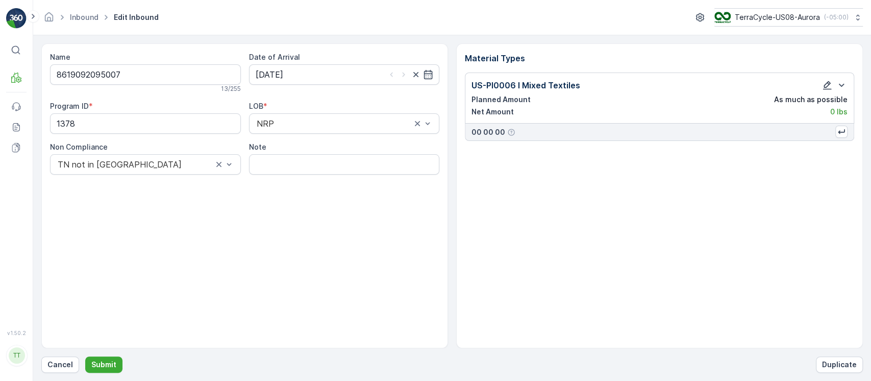
click at [829, 80] on icon "button" at bounding box center [827, 85] width 10 height 10
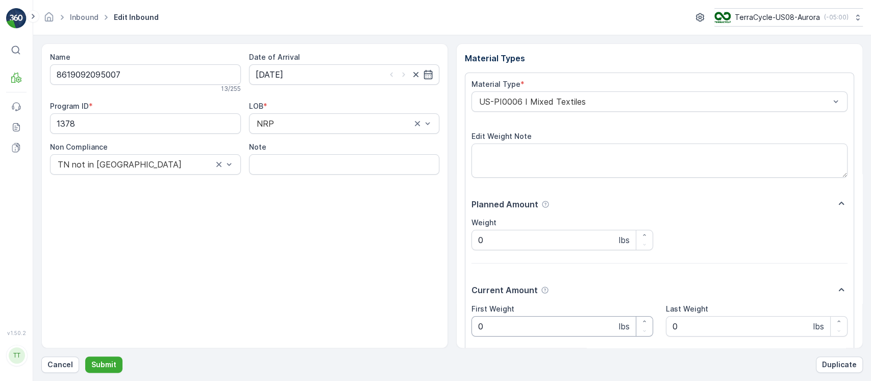
click at [515, 317] on Weight "0" at bounding box center [563, 326] width 182 height 20
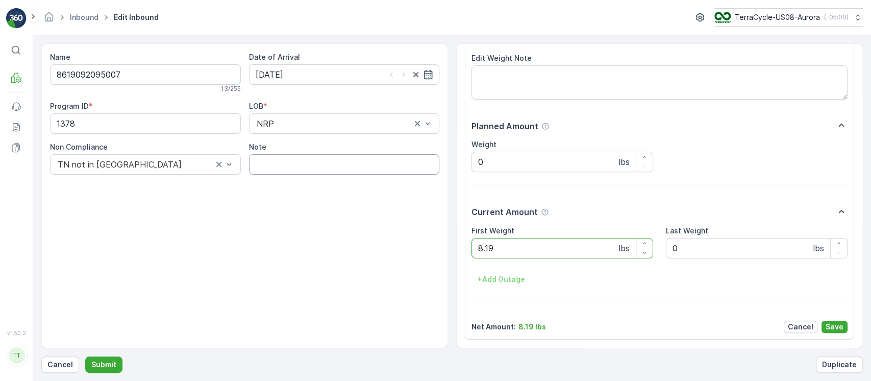
type Weight "8.19"
click at [416, 170] on input "Note" at bounding box center [344, 164] width 191 height 20
click at [386, 166] on input "Average weight used. Inbound was received without weight. GV Jan 28 2025" at bounding box center [344, 164] width 191 height 20
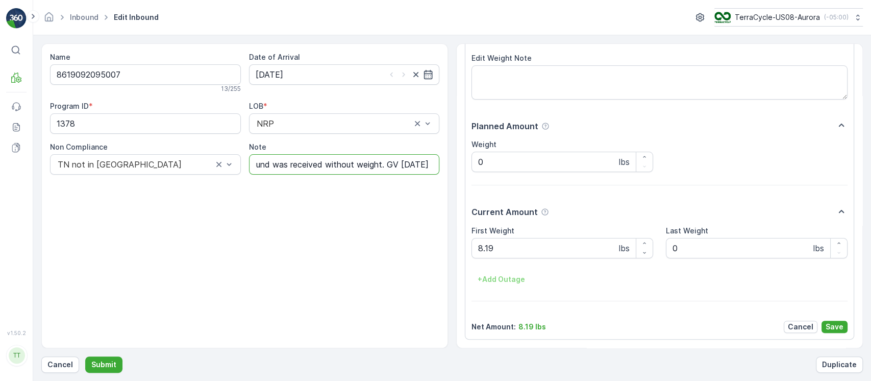
scroll to position [0, 126]
type input "Average weight used. Inbound was received without weight. GV Sept 15 2025"
click at [832, 329] on p "Save" at bounding box center [835, 327] width 18 height 10
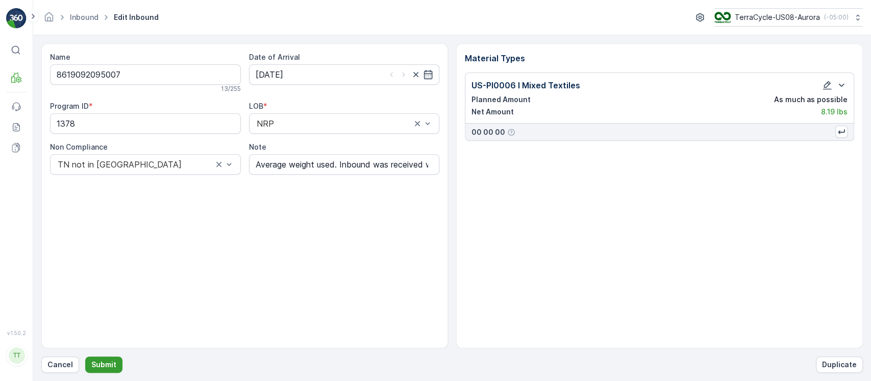
click at [112, 368] on p "Submit" at bounding box center [103, 364] width 25 height 10
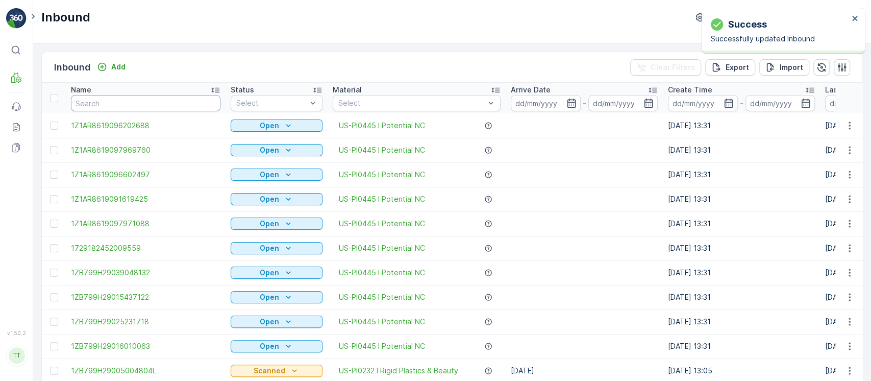
click at [159, 104] on input "text" at bounding box center [146, 103] width 150 height 16
paste input "1ZB799H290038563"
type input "1ZB799H290038563"
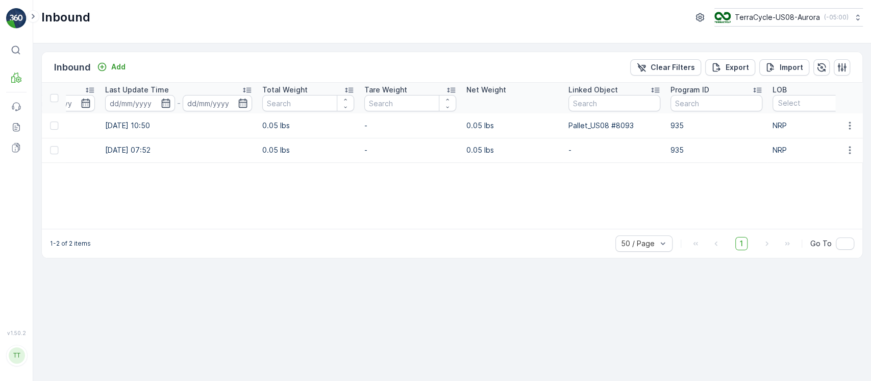
scroll to position [0, 904]
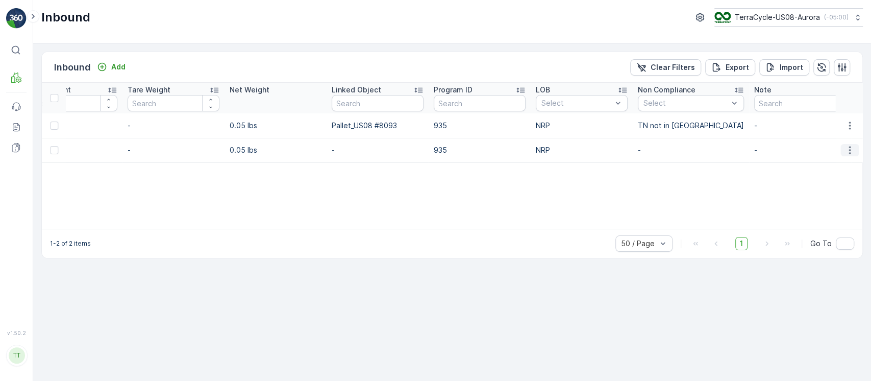
click at [854, 153] on icon "button" at bounding box center [850, 150] width 10 height 10
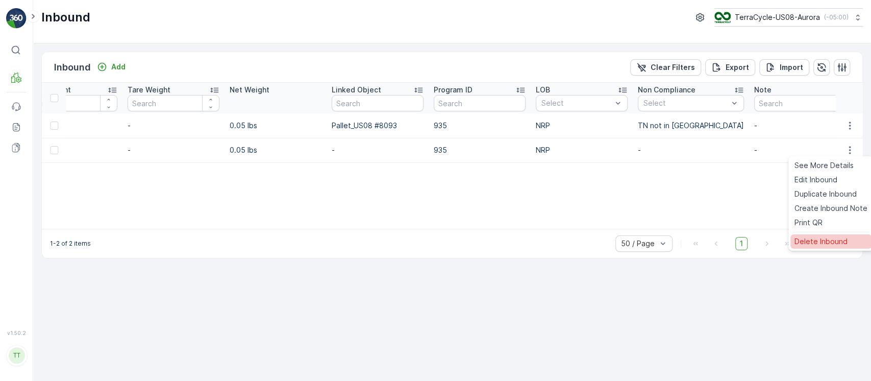
click at [831, 242] on span "Delete Inbound" at bounding box center [821, 241] width 53 height 10
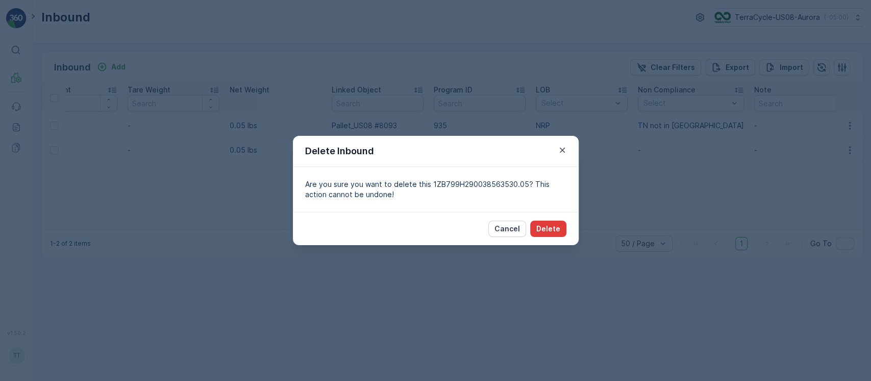
click at [547, 227] on p "Delete" at bounding box center [549, 229] width 24 height 10
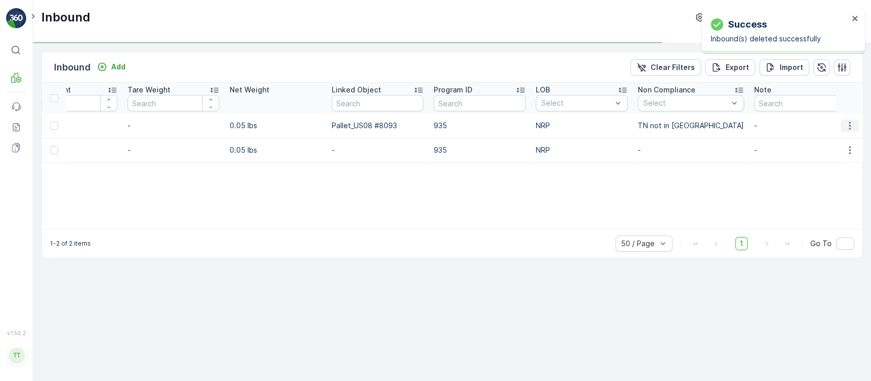
click at [847, 125] on icon "button" at bounding box center [850, 125] width 10 height 10
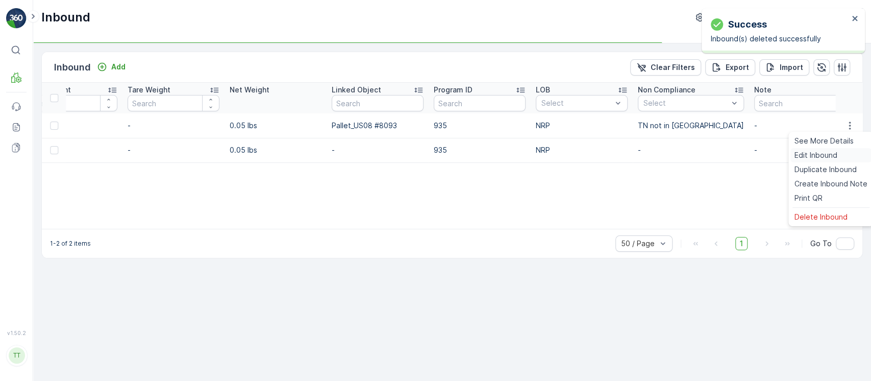
click at [831, 156] on span "Edit Inbound" at bounding box center [816, 155] width 43 height 10
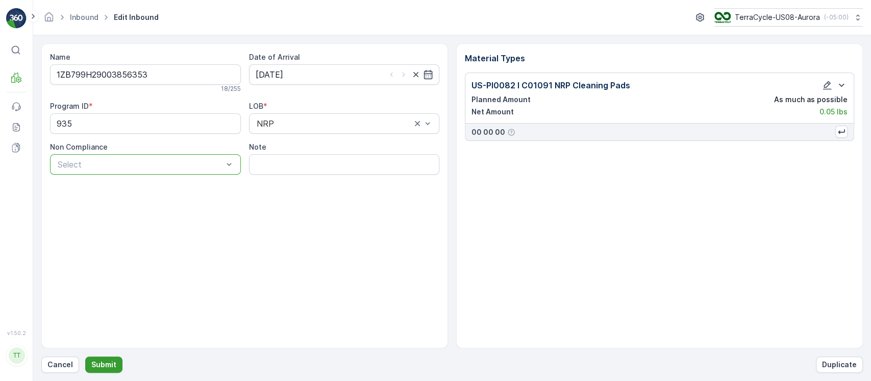
click at [106, 360] on p "Submit" at bounding box center [103, 364] width 25 height 10
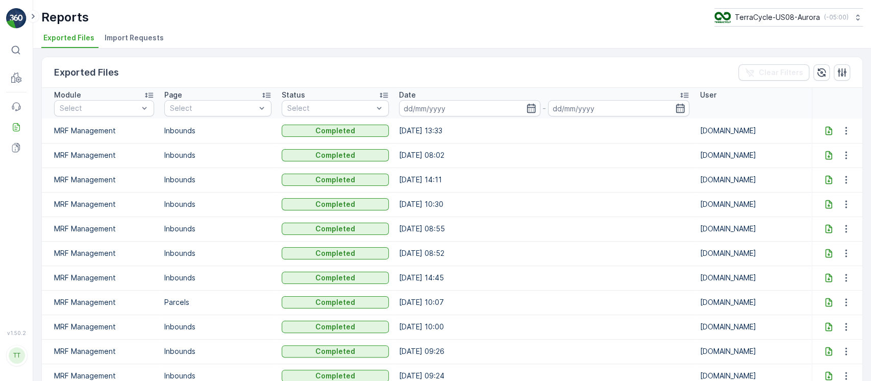
click at [824, 127] on icon at bounding box center [829, 131] width 10 height 10
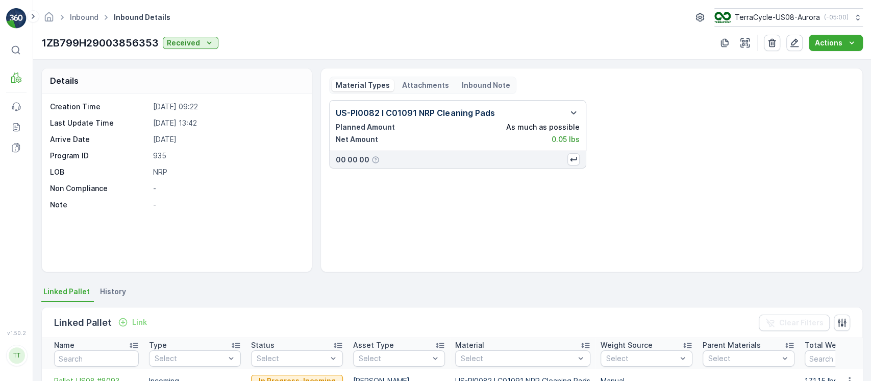
click at [123, 285] on li "History" at bounding box center [114, 292] width 32 height 17
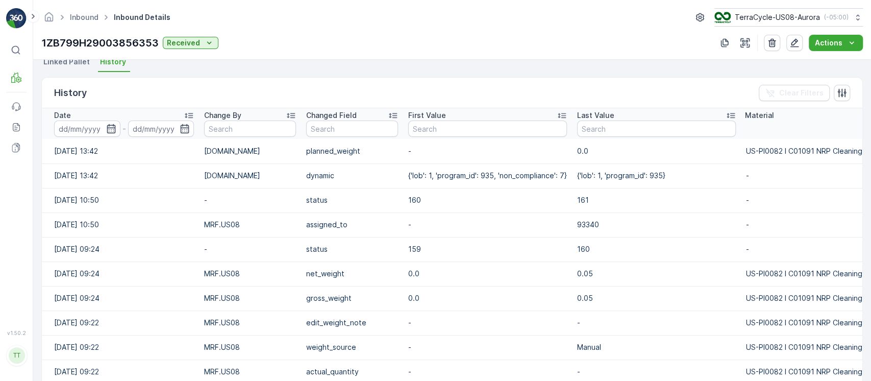
scroll to position [229, 0]
click at [117, 40] on p "1ZB799H29003856353" at bounding box center [99, 42] width 117 height 15
copy p "1ZB799H29003856353"
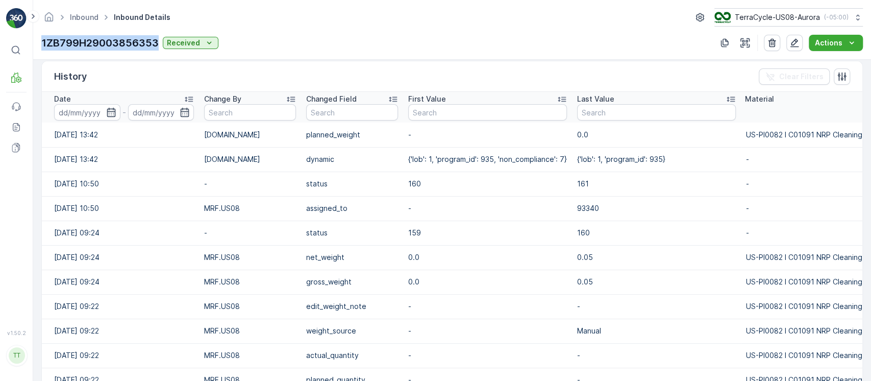
scroll to position [0, 0]
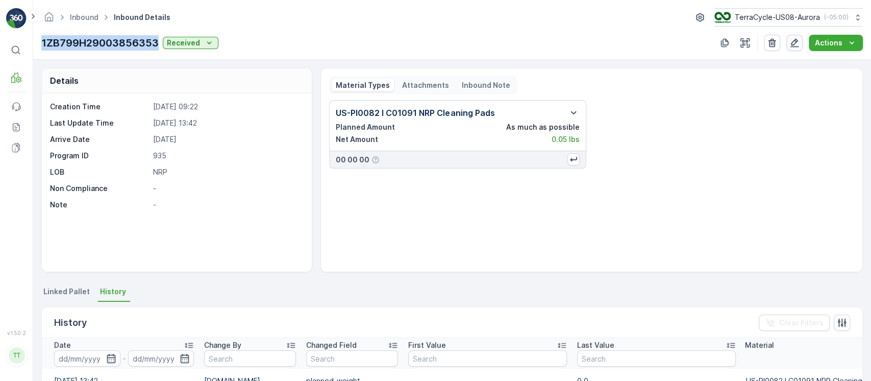
click at [798, 40] on icon "button" at bounding box center [795, 43] width 9 height 9
